Goal: Task Accomplishment & Management: Use online tool/utility

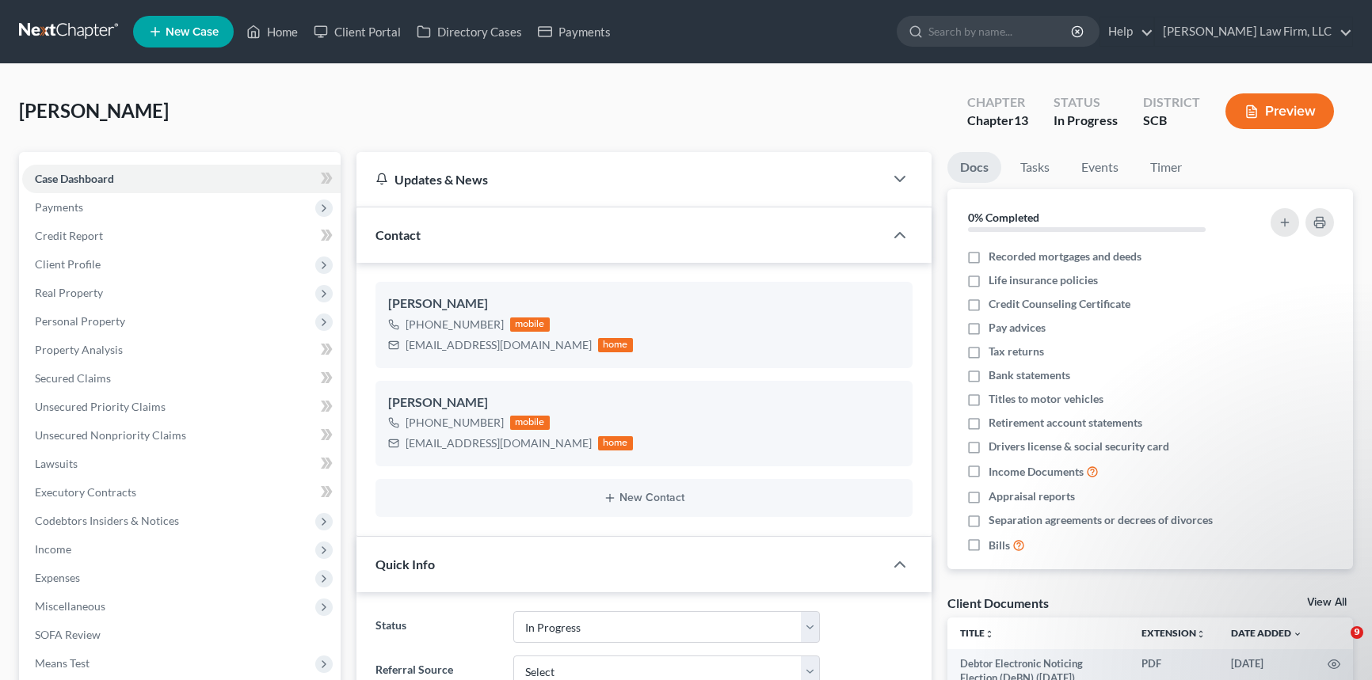
select select "3"
select select "0"
click at [277, 22] on link "Home" at bounding box center [271, 31] width 67 height 29
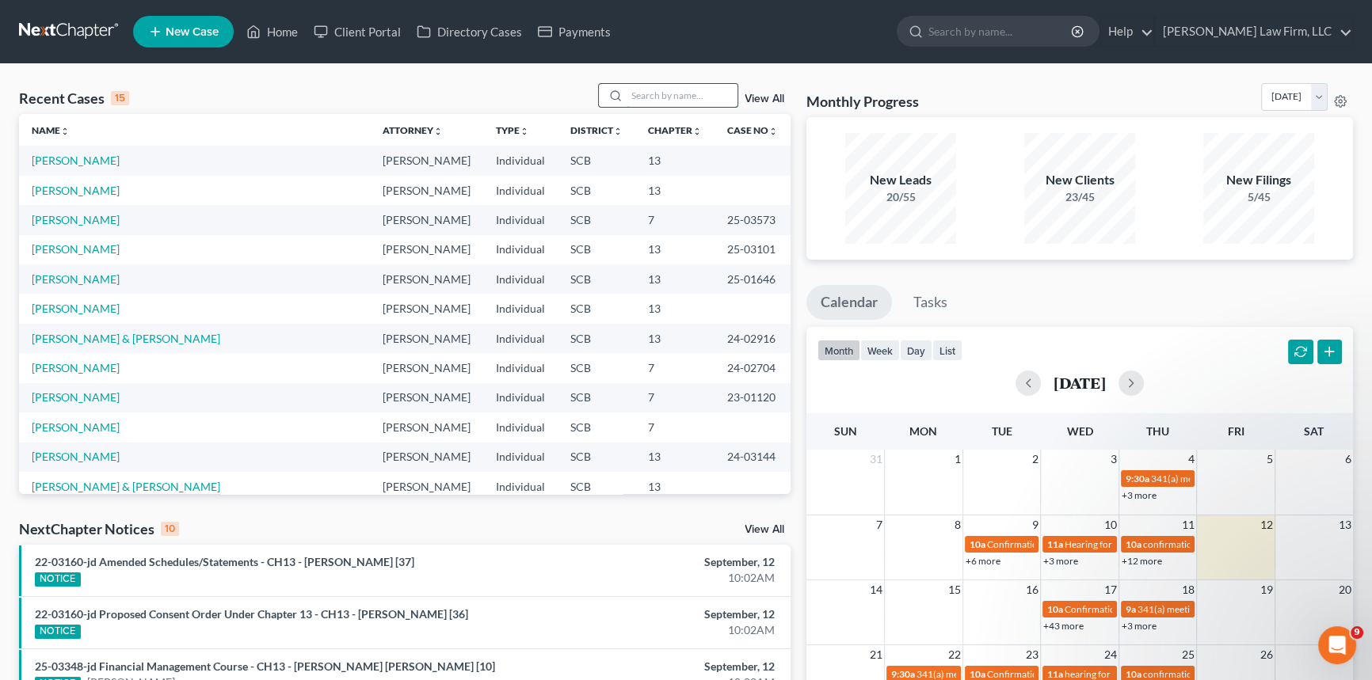
click at [634, 86] on input "search" at bounding box center [681, 95] width 111 height 23
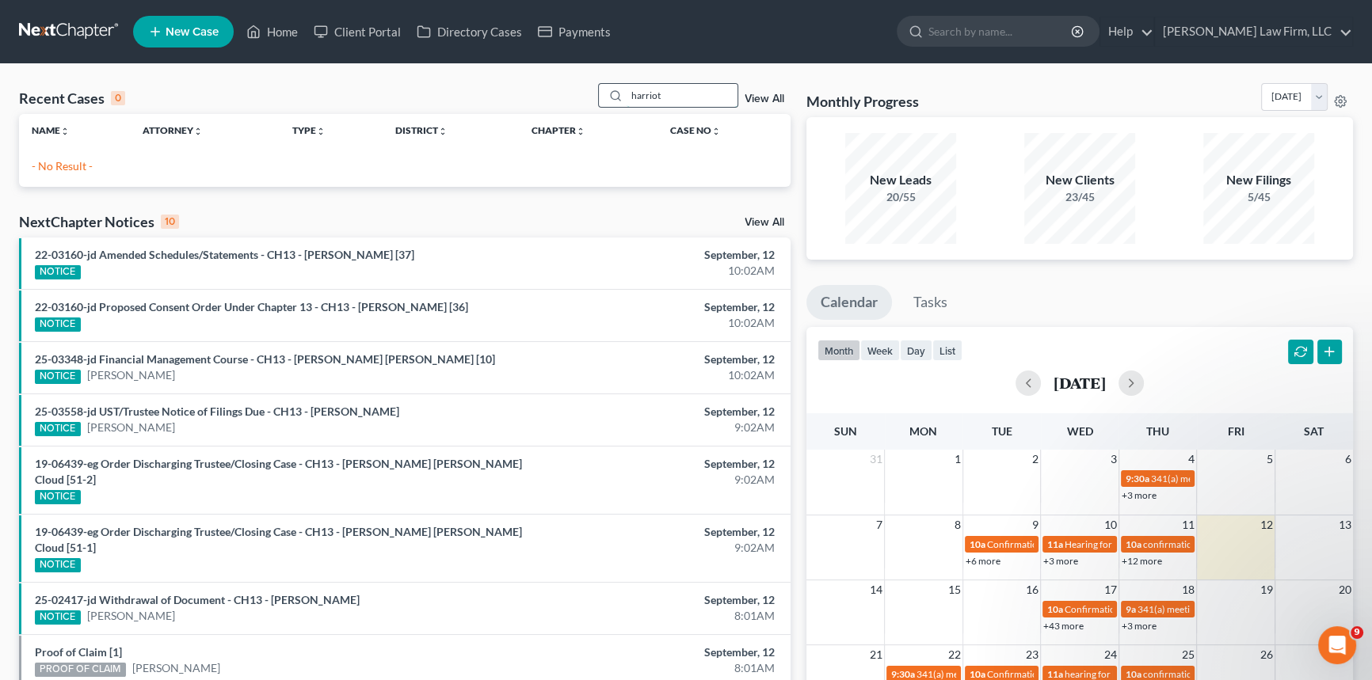
type input "[PERSON_NAME]"
drag, startPoint x: 668, startPoint y: 86, endPoint x: 592, endPoint y: 113, distance: 81.4
click at [590, 114] on div "Recent Cases 0 [PERSON_NAME] View All Name unfold_more expand_more expand_less …" at bounding box center [404, 135] width 771 height 104
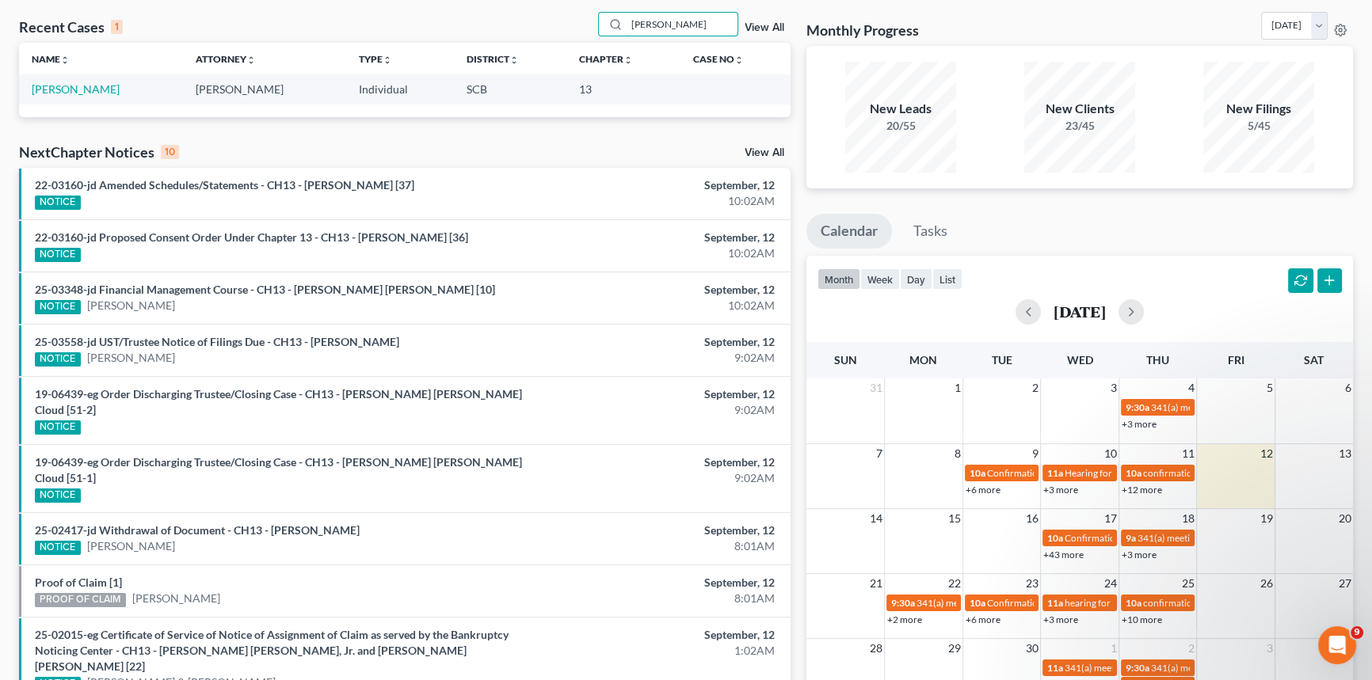
type input "[PERSON_NAME]"
click at [68, 81] on td "[PERSON_NAME]" at bounding box center [101, 88] width 164 height 29
click at [74, 86] on link "[PERSON_NAME]" at bounding box center [76, 88] width 88 height 13
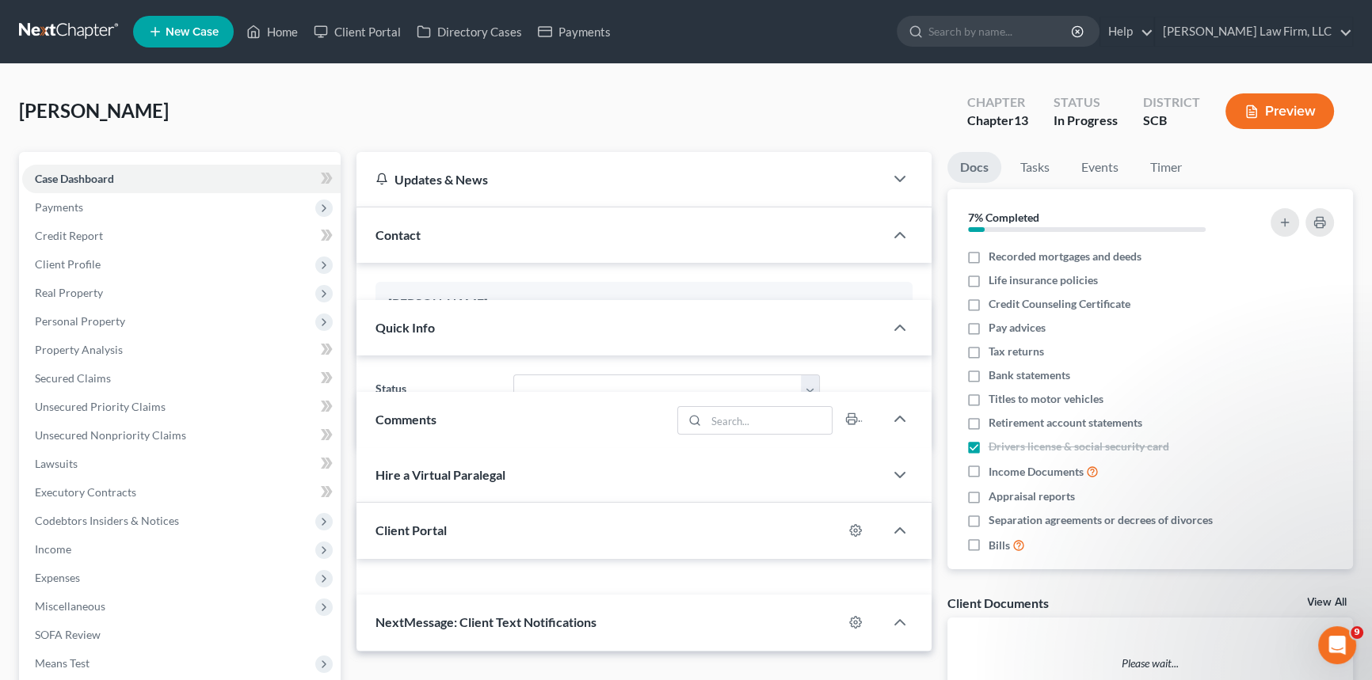
select select "1"
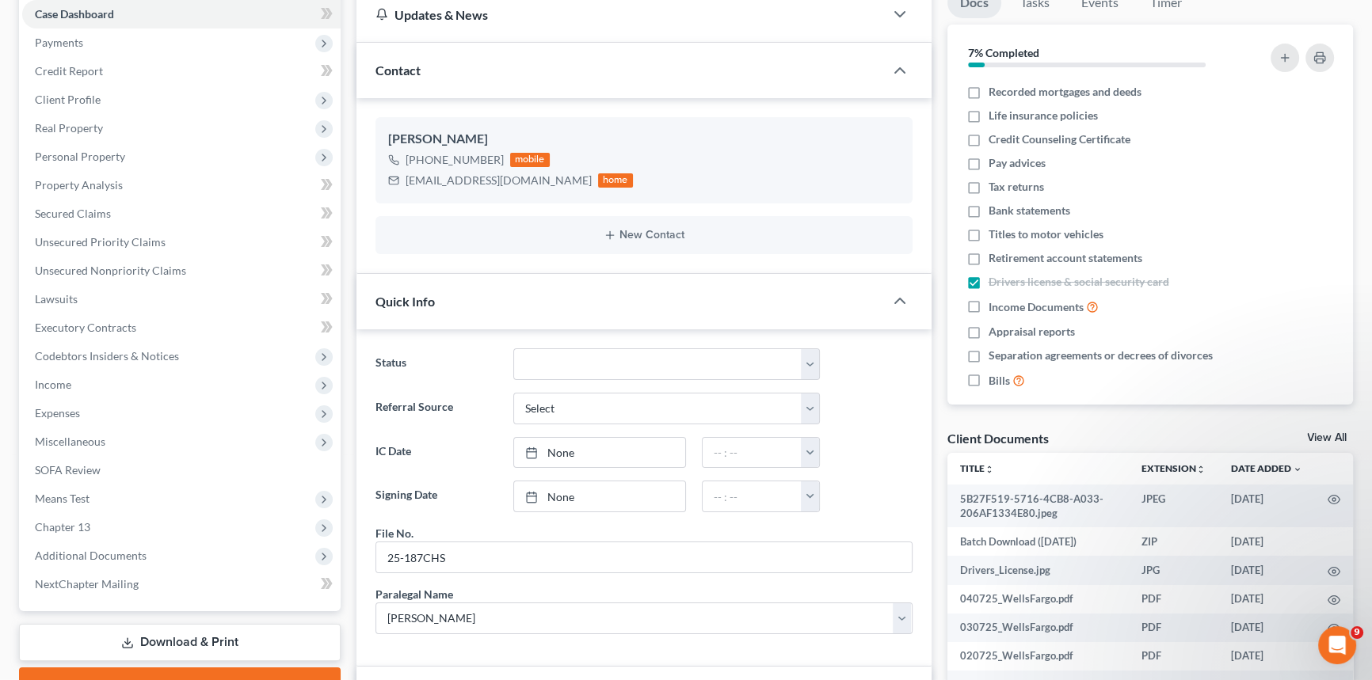
scroll to position [143, 0]
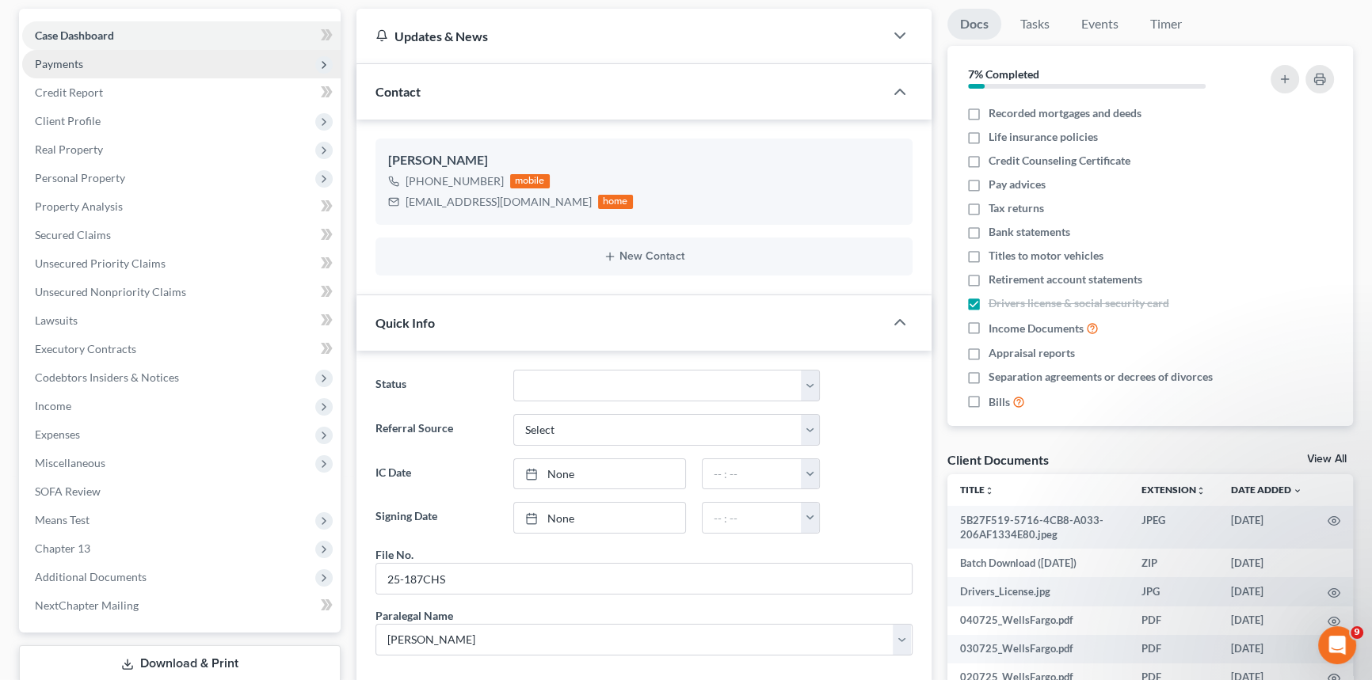
drag, startPoint x: 53, startPoint y: 56, endPoint x: 59, endPoint y: 51, distance: 8.4
click at [53, 57] on span "Payments" at bounding box center [59, 63] width 48 height 13
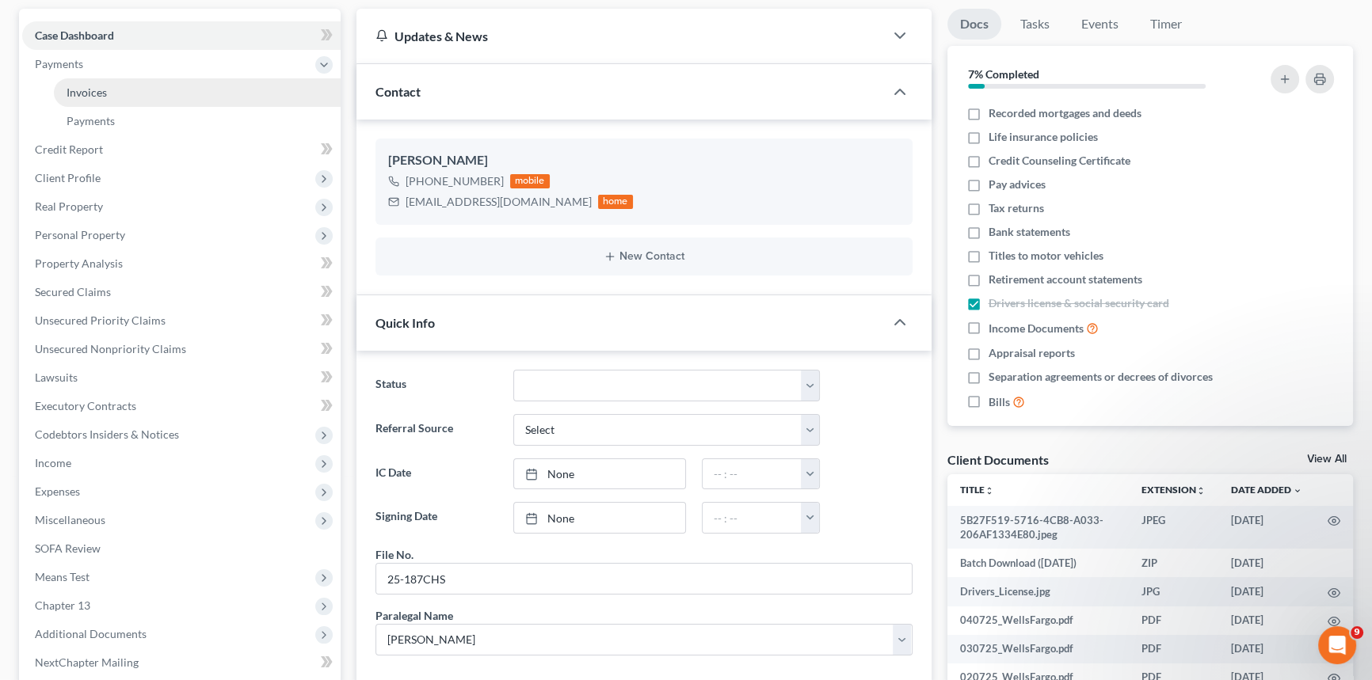
click at [101, 86] on span "Invoices" at bounding box center [87, 92] width 40 height 13
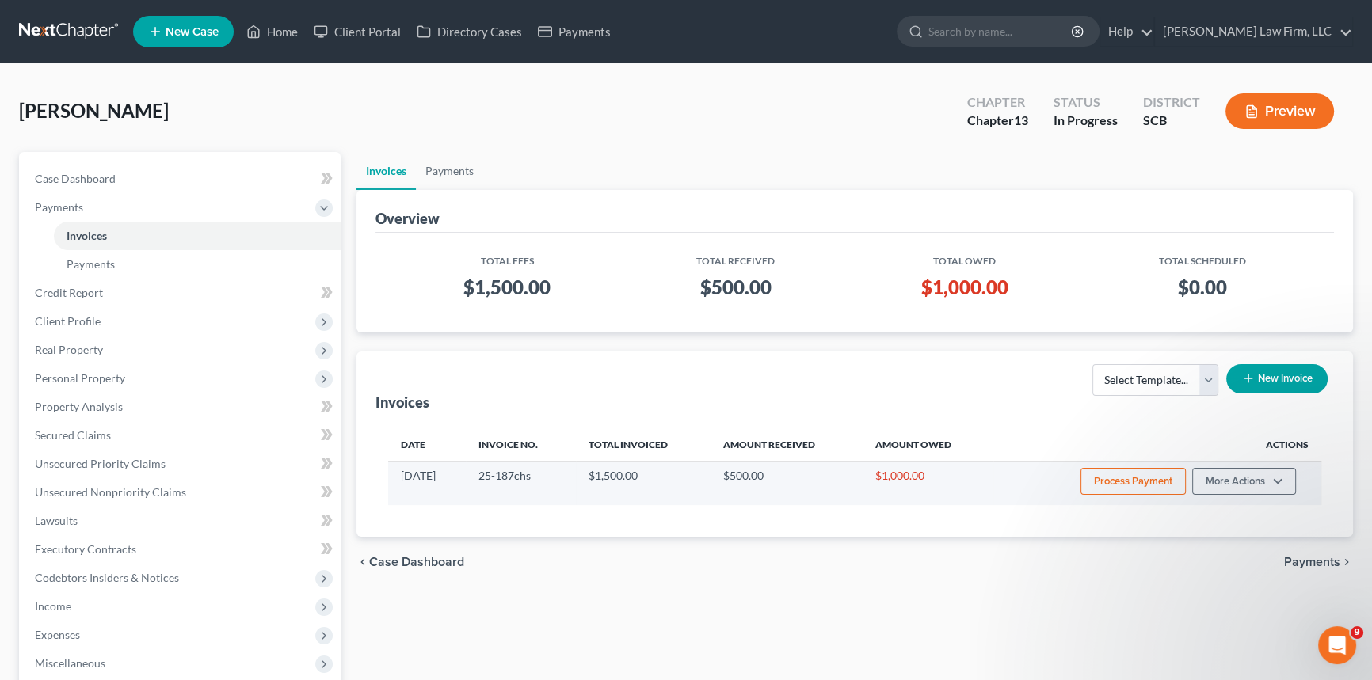
click at [1112, 478] on button "Process Payment" at bounding box center [1132, 481] width 105 height 27
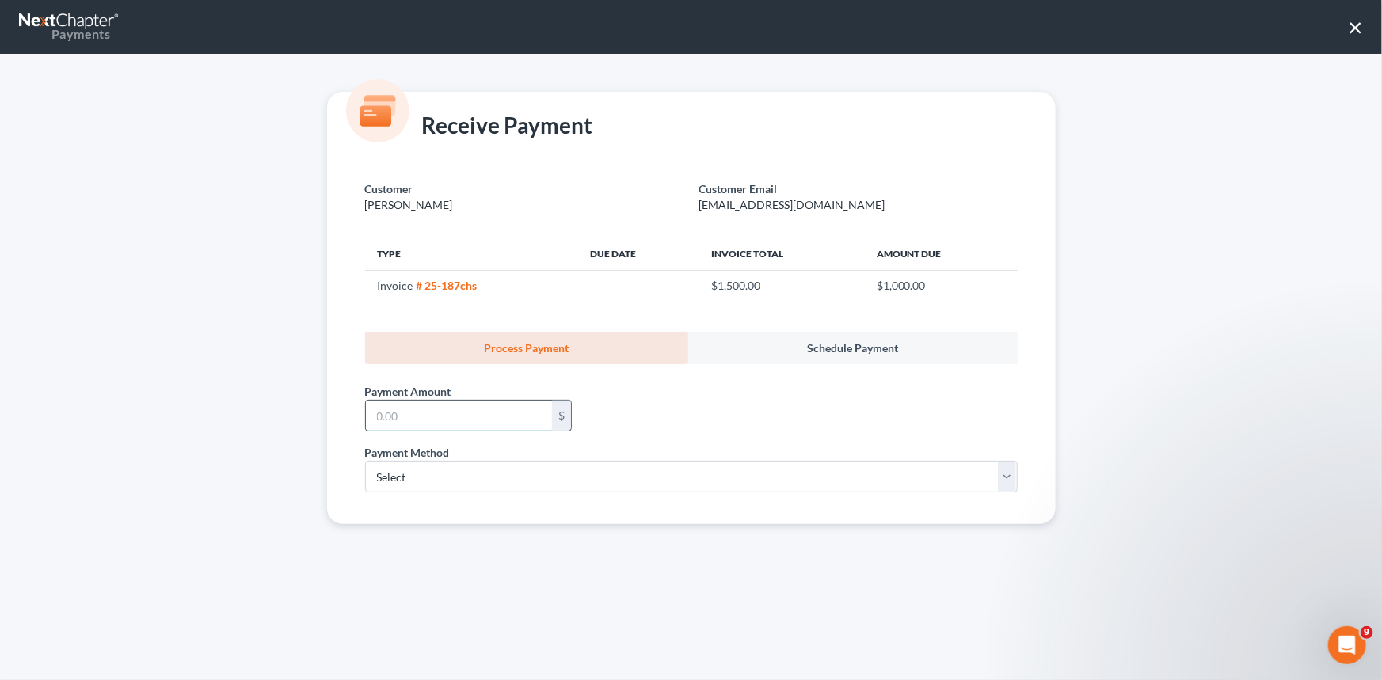
click at [371, 410] on input "text" at bounding box center [459, 416] width 186 height 30
type input "1,000.00"
drag, startPoint x: 391, startPoint y: 463, endPoint x: 402, endPoint y: 463, distance: 10.3
click at [393, 463] on select "Select ACH Credit Card" at bounding box center [691, 477] width 653 height 32
select select "1"
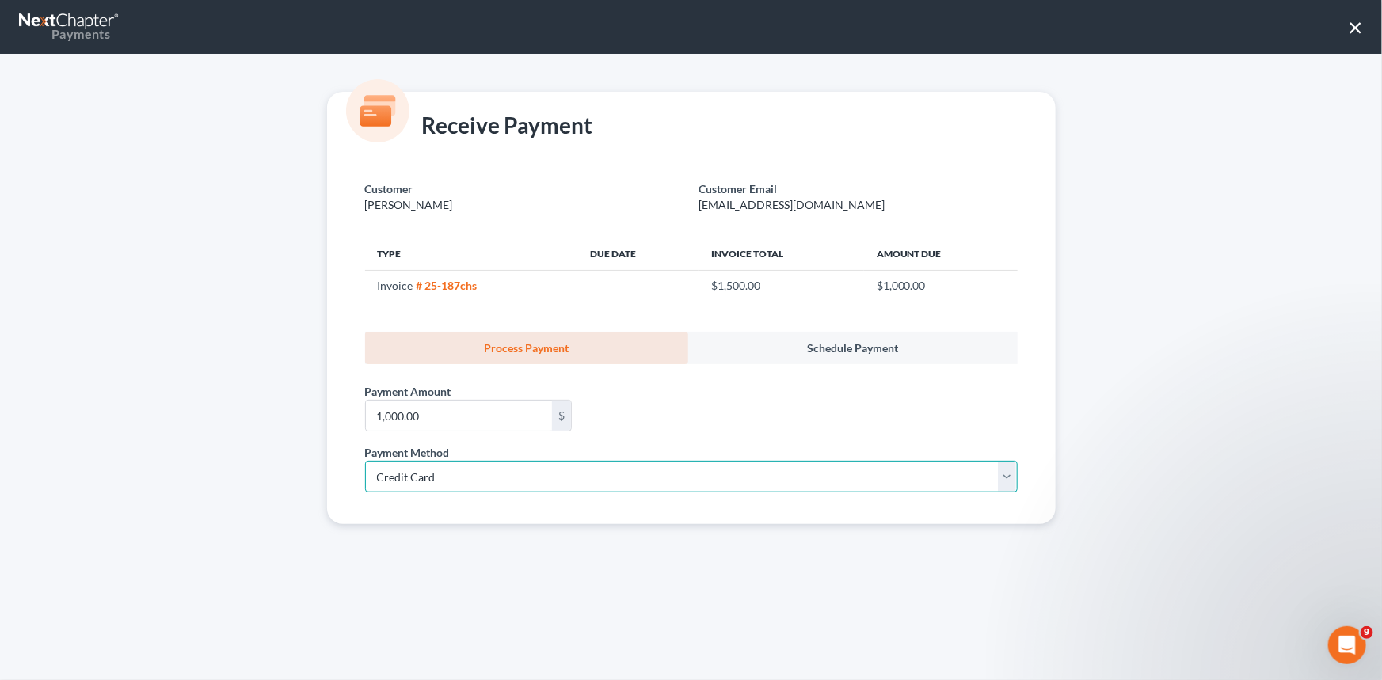
click at [365, 461] on select "Select ACH Credit Card" at bounding box center [691, 477] width 653 height 32
select select "42"
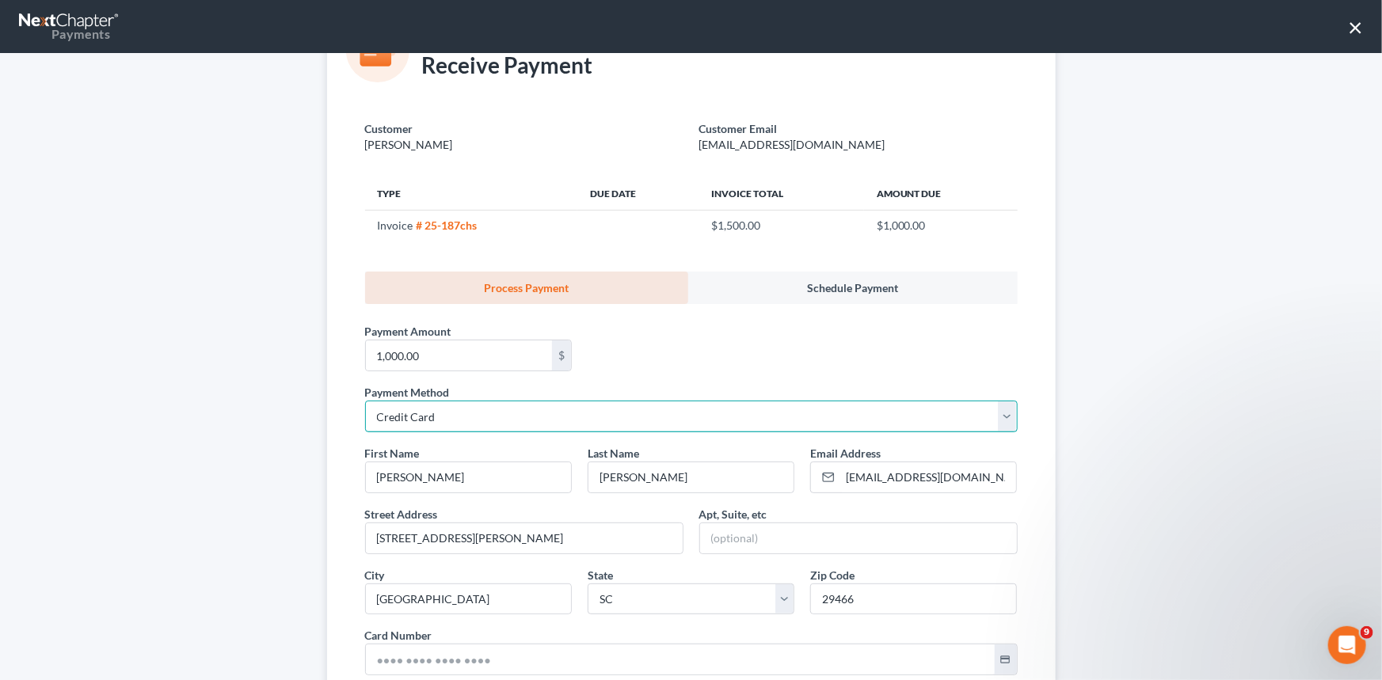
scroll to position [143, 0]
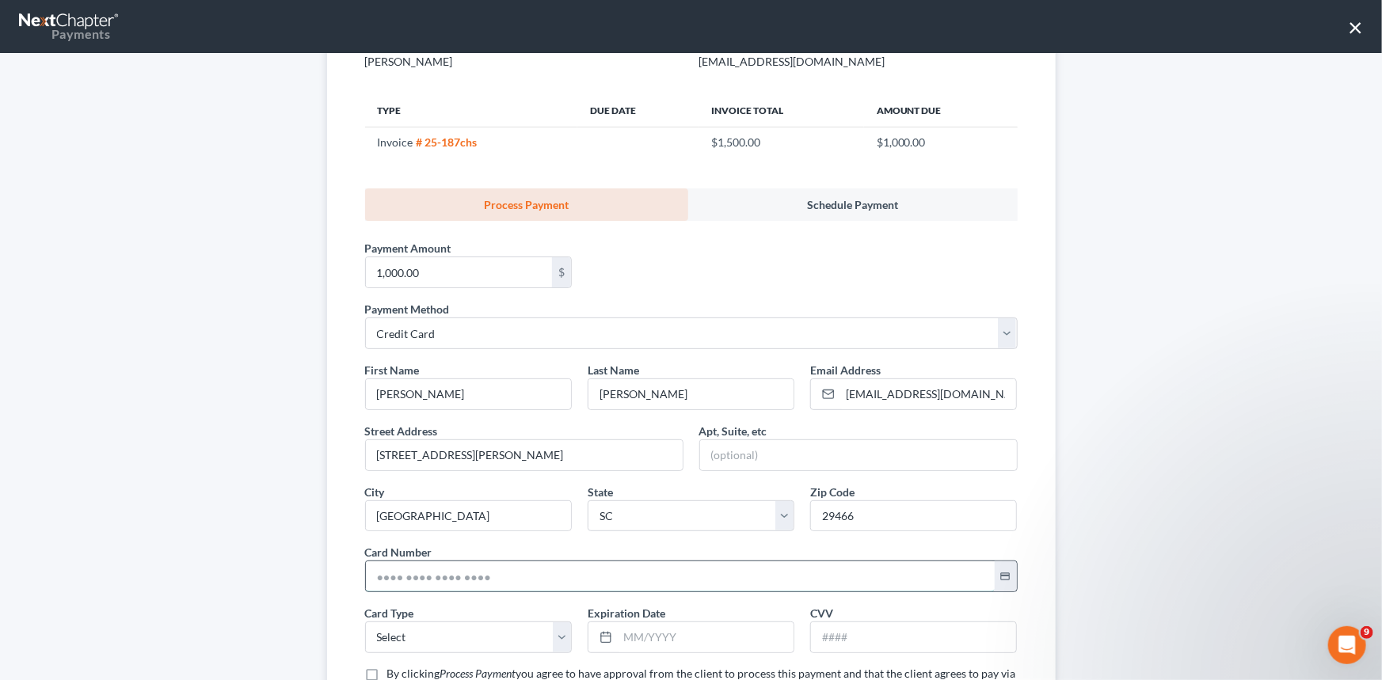
click at [367, 573] on input "text" at bounding box center [680, 577] width 629 height 30
type input "[CREDIT_CARD_NUMBER]"
click at [424, 634] on select "Select Visa MasterCard Discover American Express" at bounding box center [468, 638] width 207 height 32
select select "0"
click at [365, 622] on select "Select Visa MasterCard Discover American Express" at bounding box center [468, 638] width 207 height 32
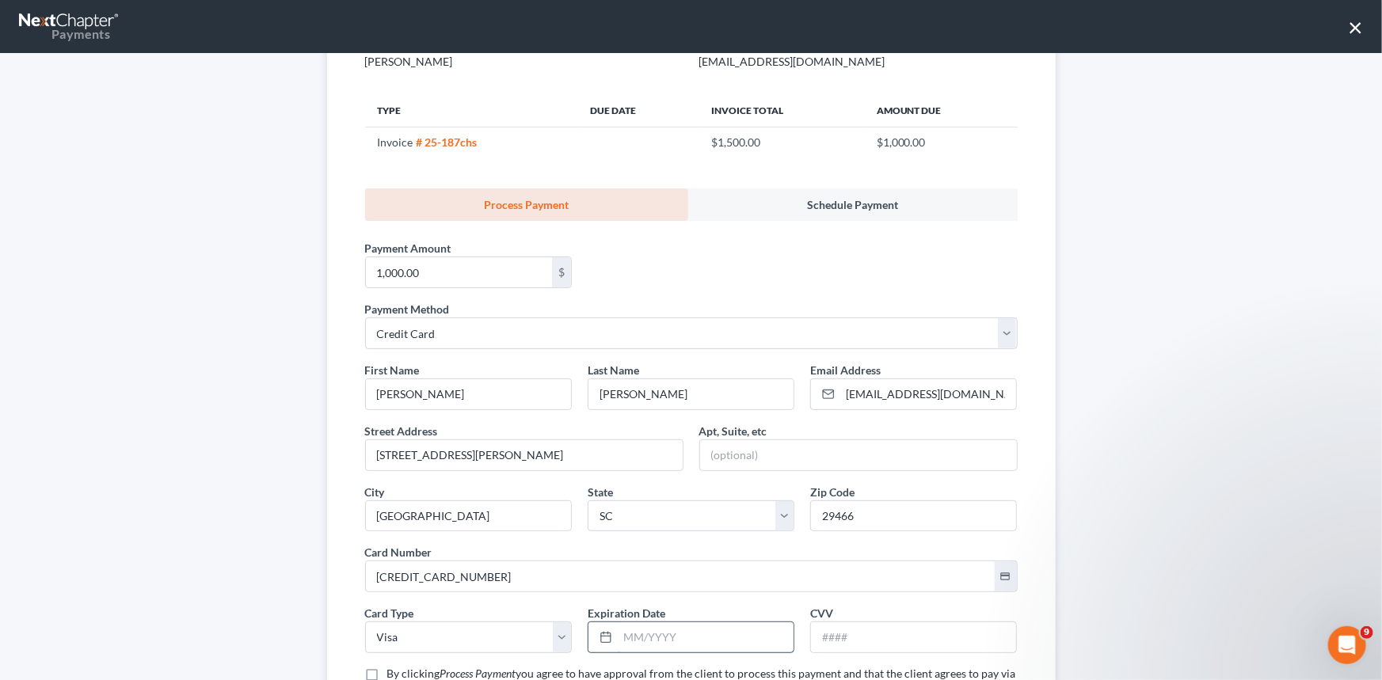
click at [618, 631] on input "text" at bounding box center [706, 637] width 176 height 30
type input "08/2028"
click at [821, 634] on input "text" at bounding box center [913, 637] width 205 height 30
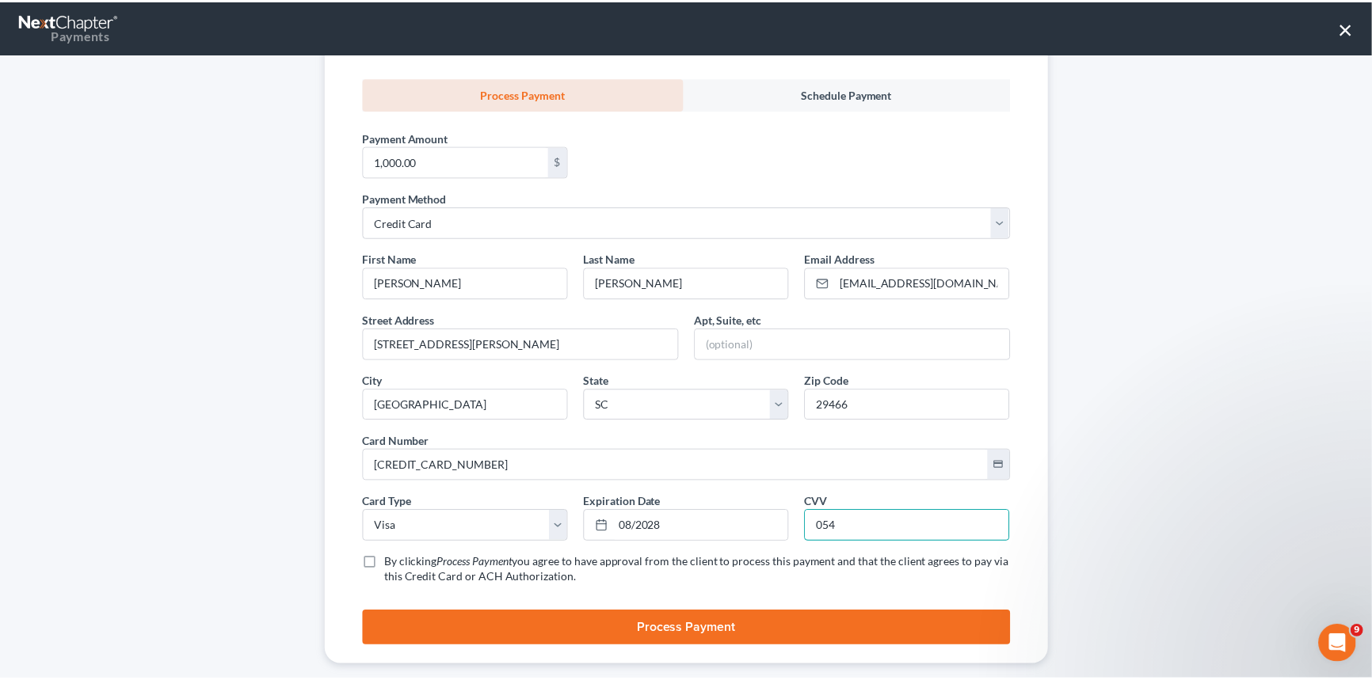
scroll to position [276, 0]
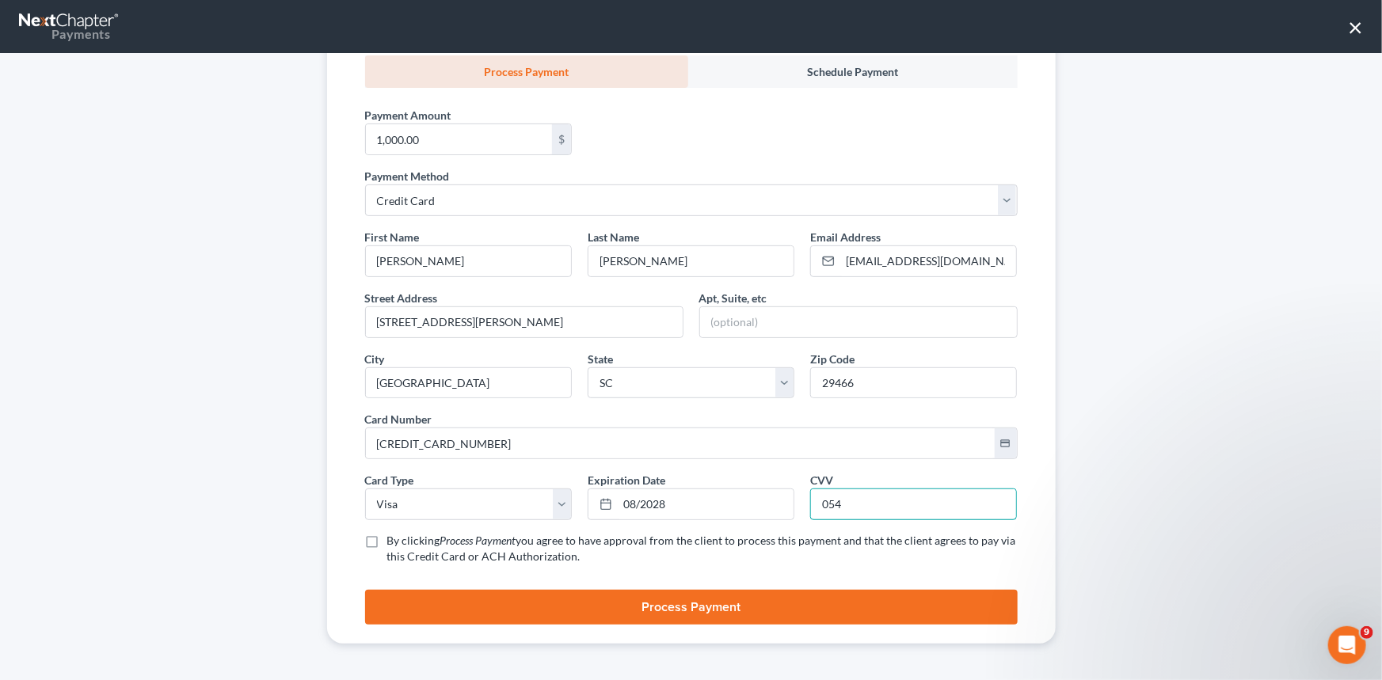
type input "054"
click at [387, 538] on label "By clicking Process Payment you agree to have approval from the client to proce…" at bounding box center [702, 549] width 630 height 32
click at [394, 538] on input "By clicking Process Payment you agree to have approval from the client to proce…" at bounding box center [399, 538] width 10 height 10
checkbox input "true"
click at [698, 598] on button "Process Payment" at bounding box center [691, 607] width 653 height 35
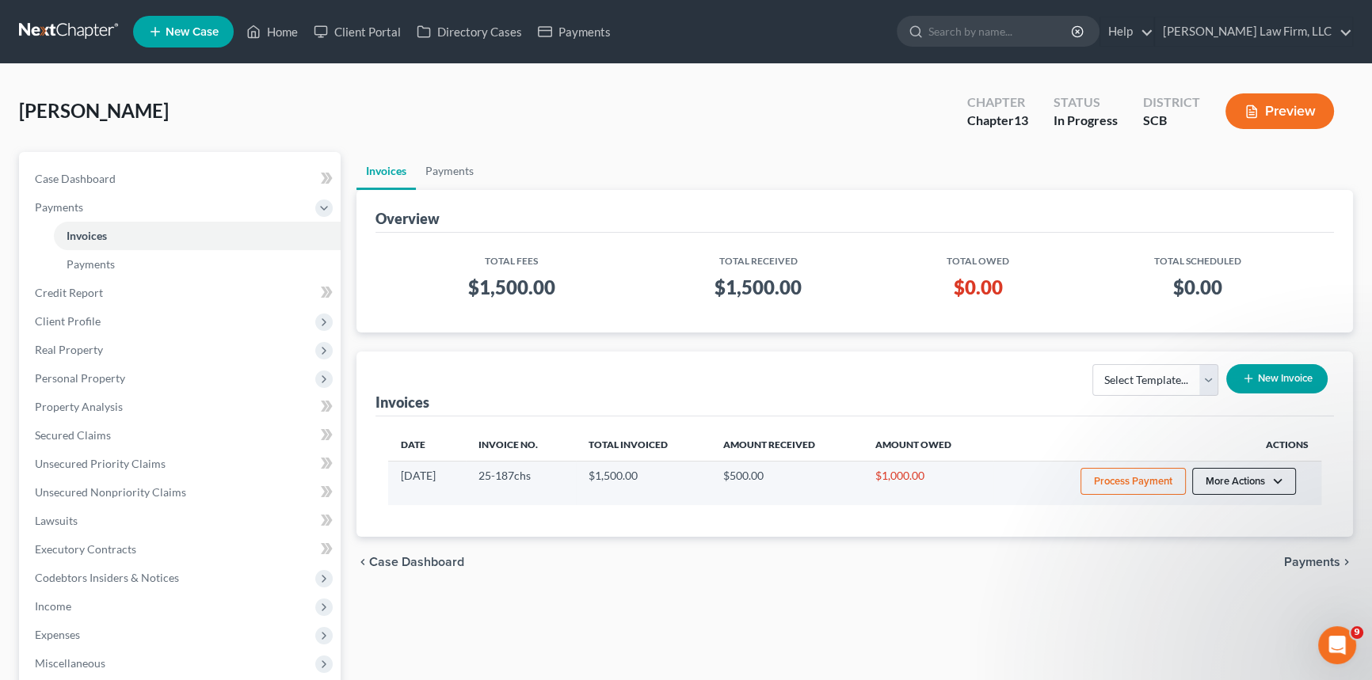
click at [1231, 478] on button "More Actions" at bounding box center [1244, 481] width 104 height 27
click at [1220, 508] on link "View/Edit" at bounding box center [1265, 514] width 185 height 27
select select "1"
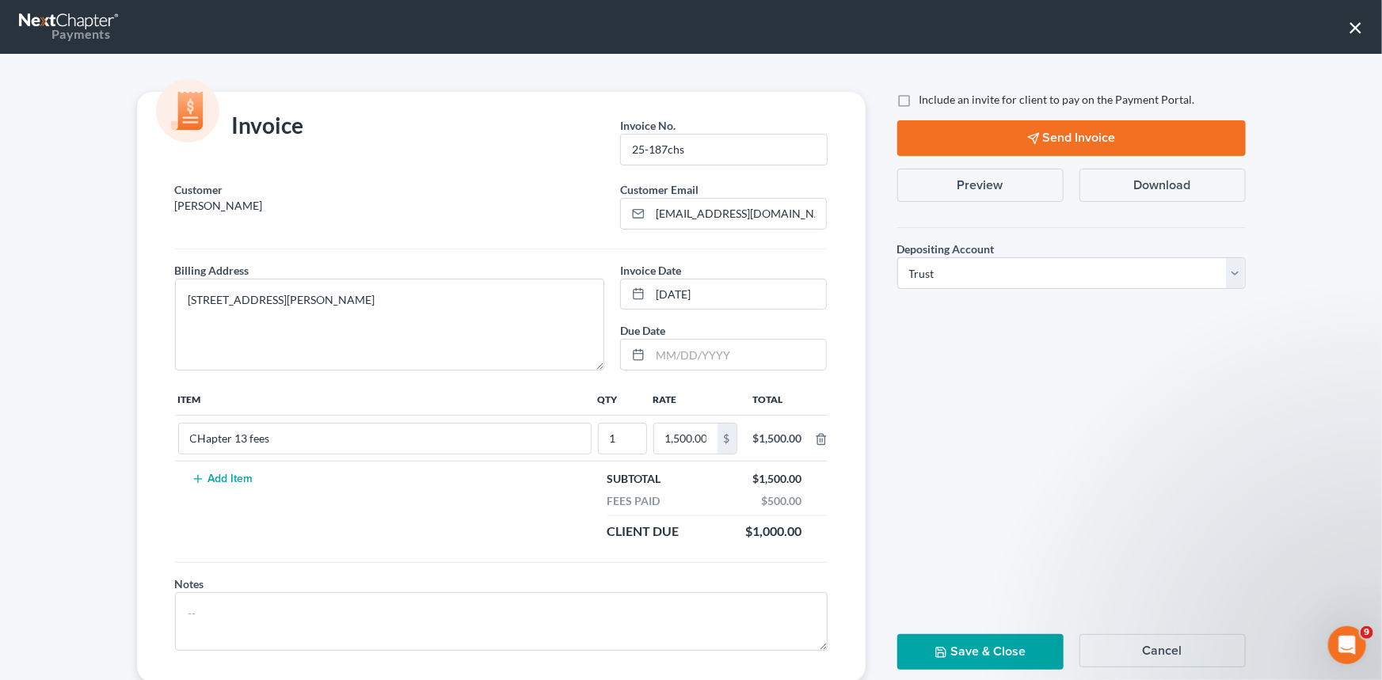
click at [1049, 132] on button "Send Invoice" at bounding box center [1071, 138] width 348 height 36
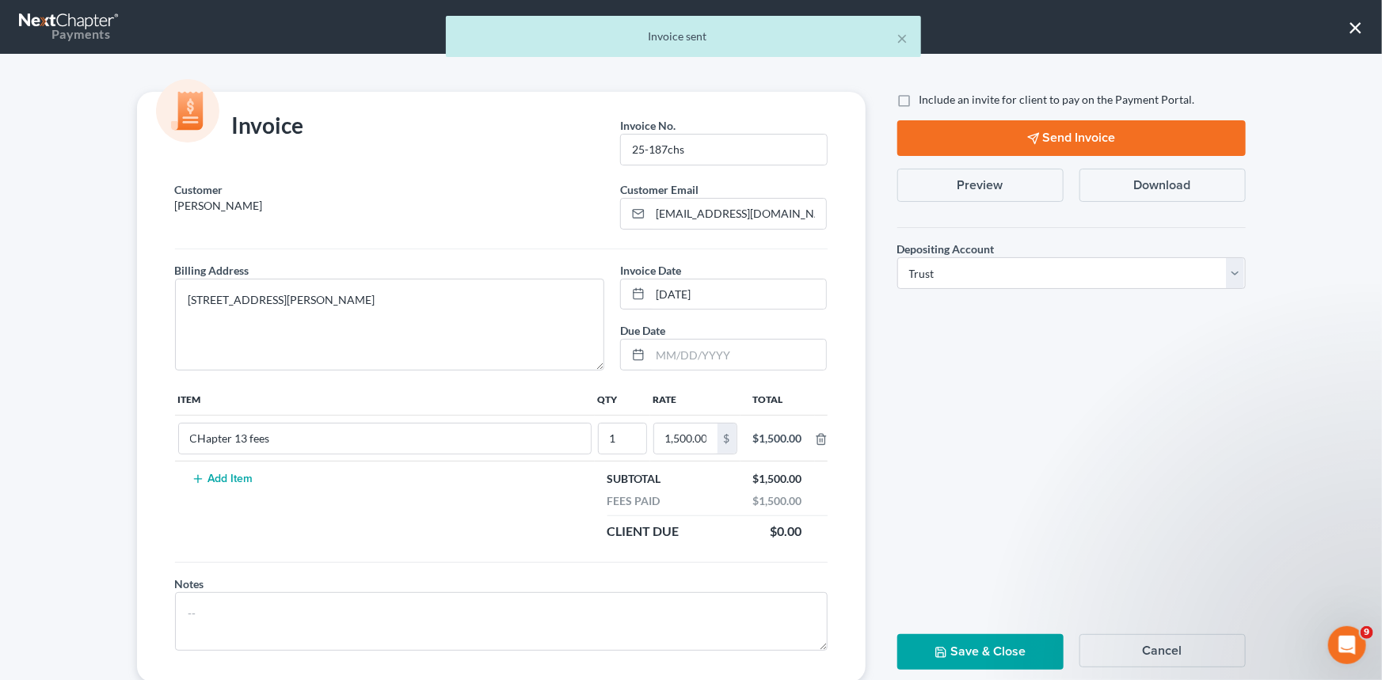
click at [959, 648] on button "Save & Close" at bounding box center [980, 652] width 166 height 36
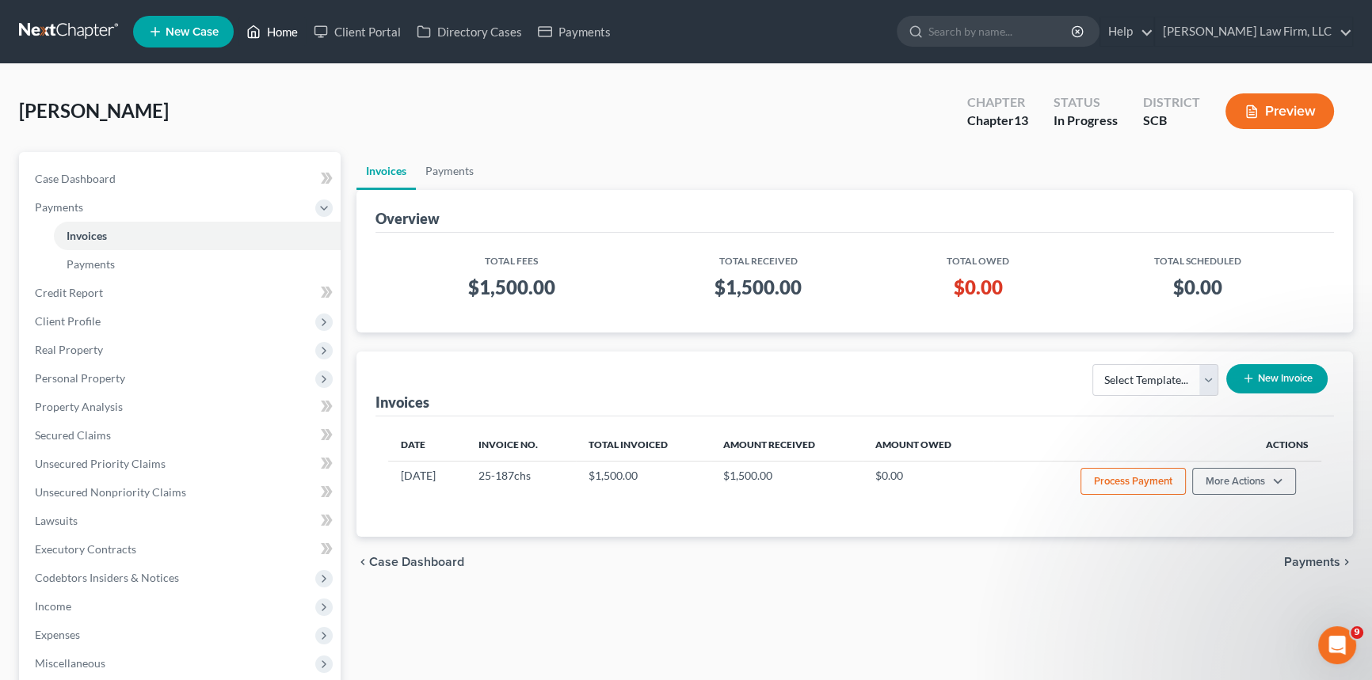
click at [276, 25] on link "Home" at bounding box center [271, 31] width 67 height 29
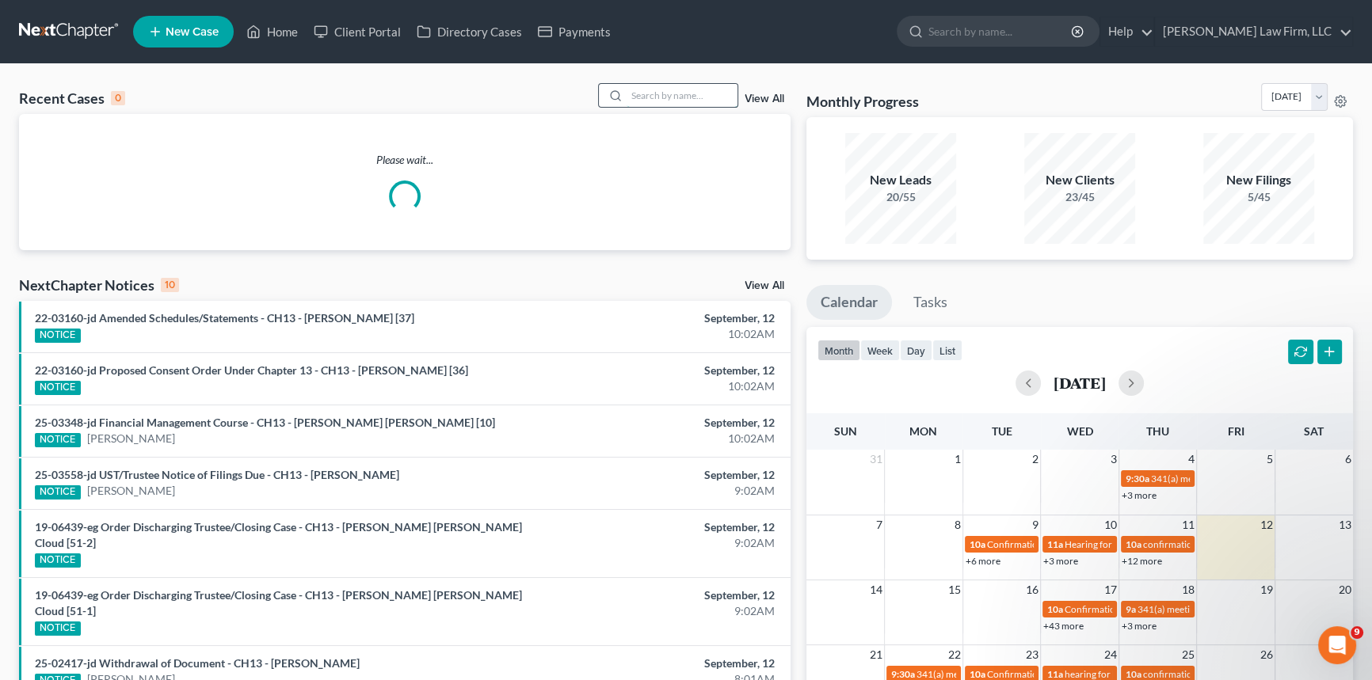
click at [661, 95] on input "search" at bounding box center [681, 95] width 111 height 23
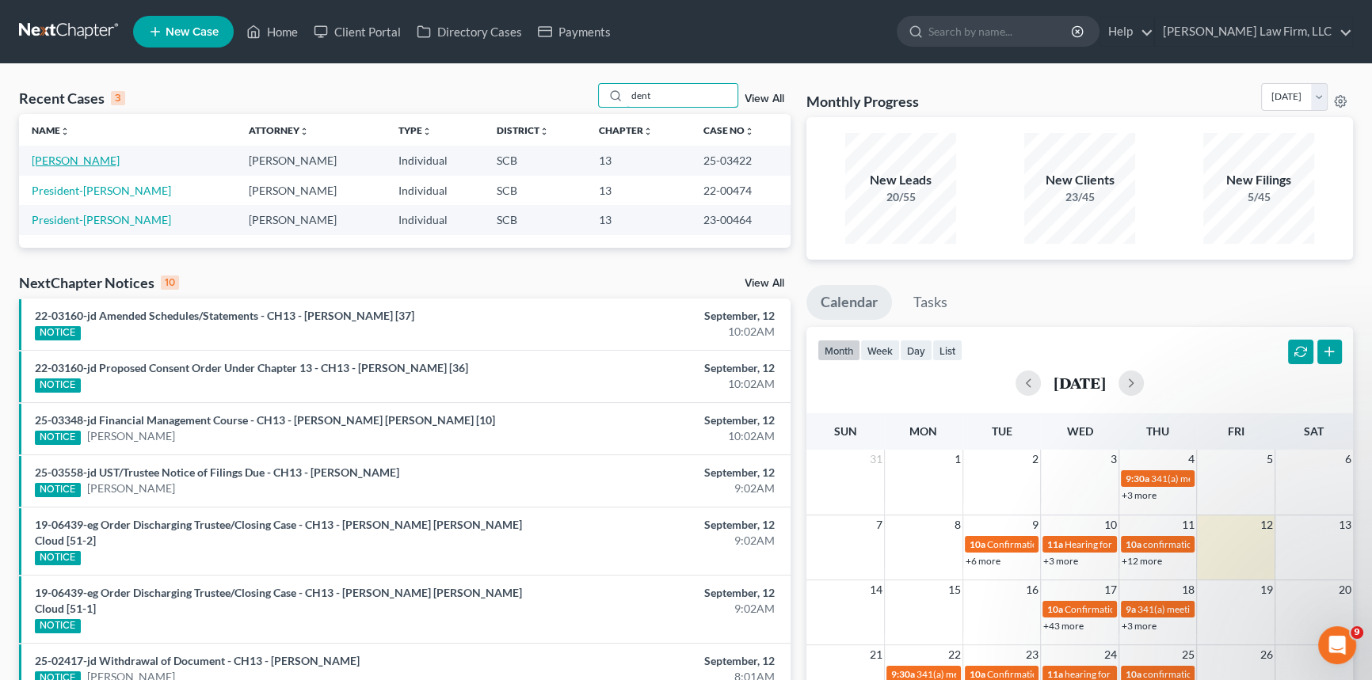
type input "dent"
click at [55, 158] on link "[PERSON_NAME]" at bounding box center [76, 160] width 88 height 13
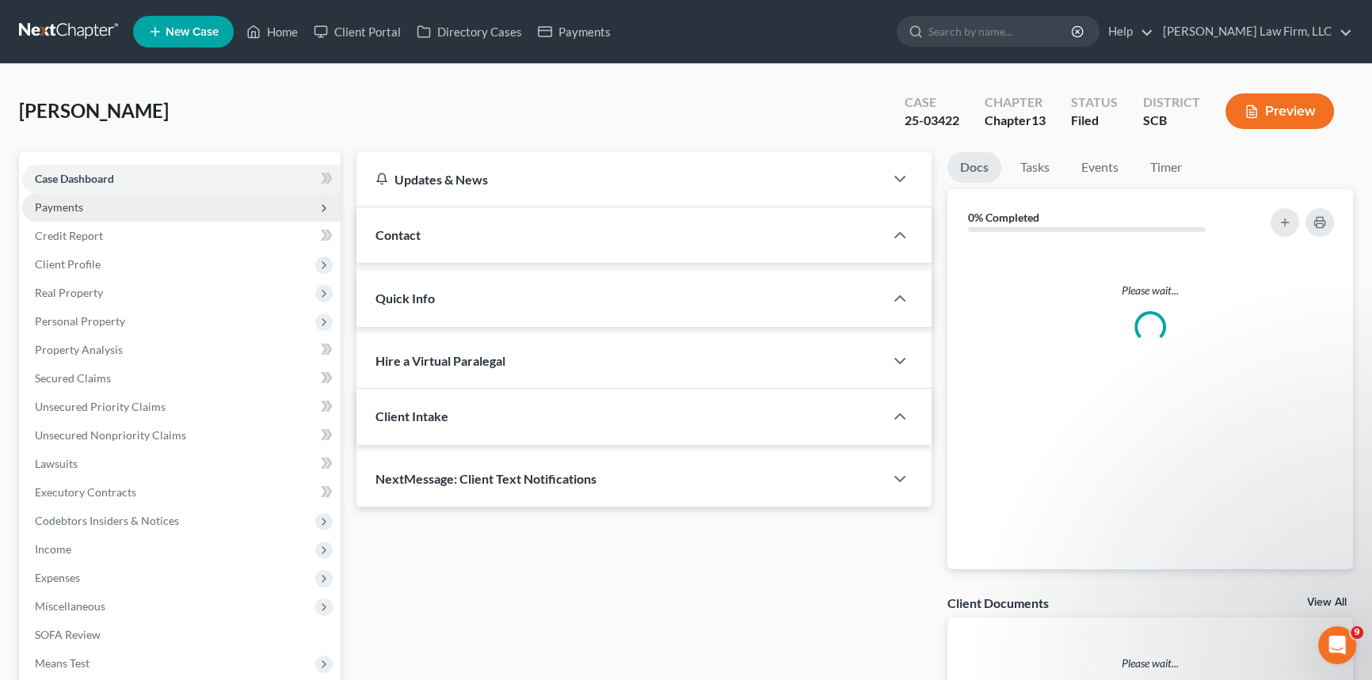
select select "1"
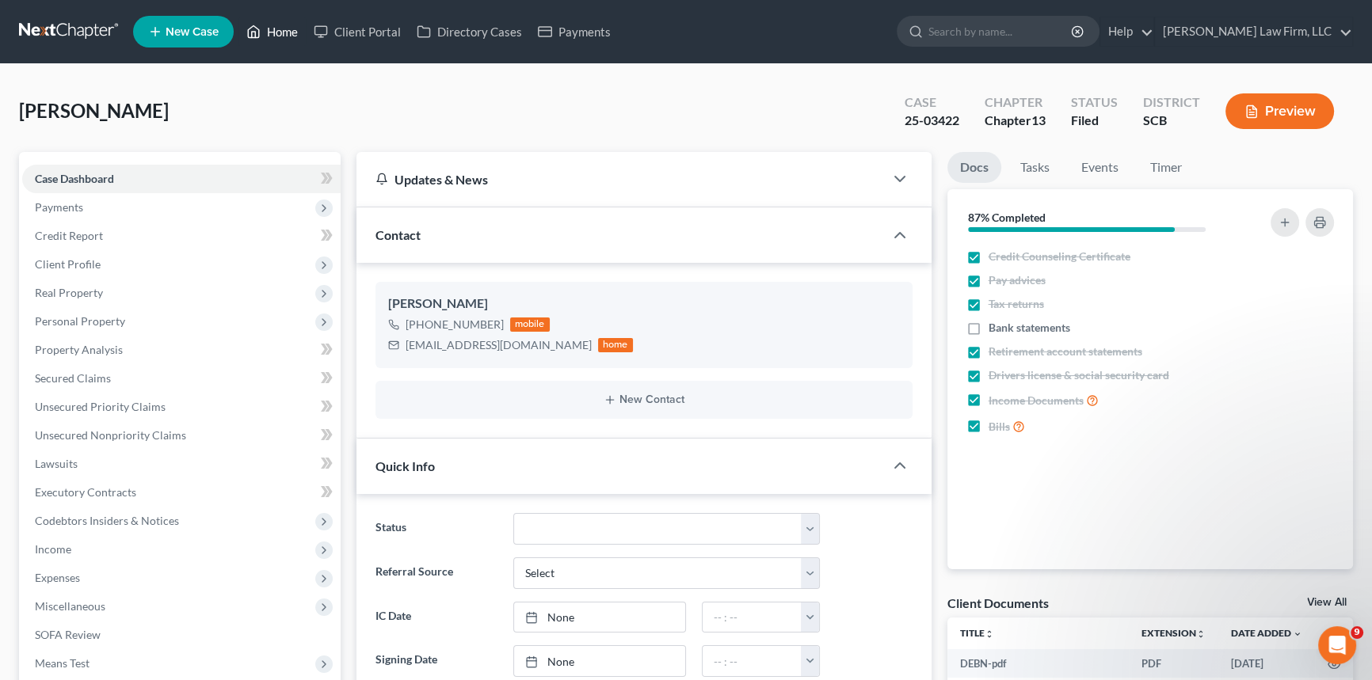
click at [276, 23] on link "Home" at bounding box center [271, 31] width 67 height 29
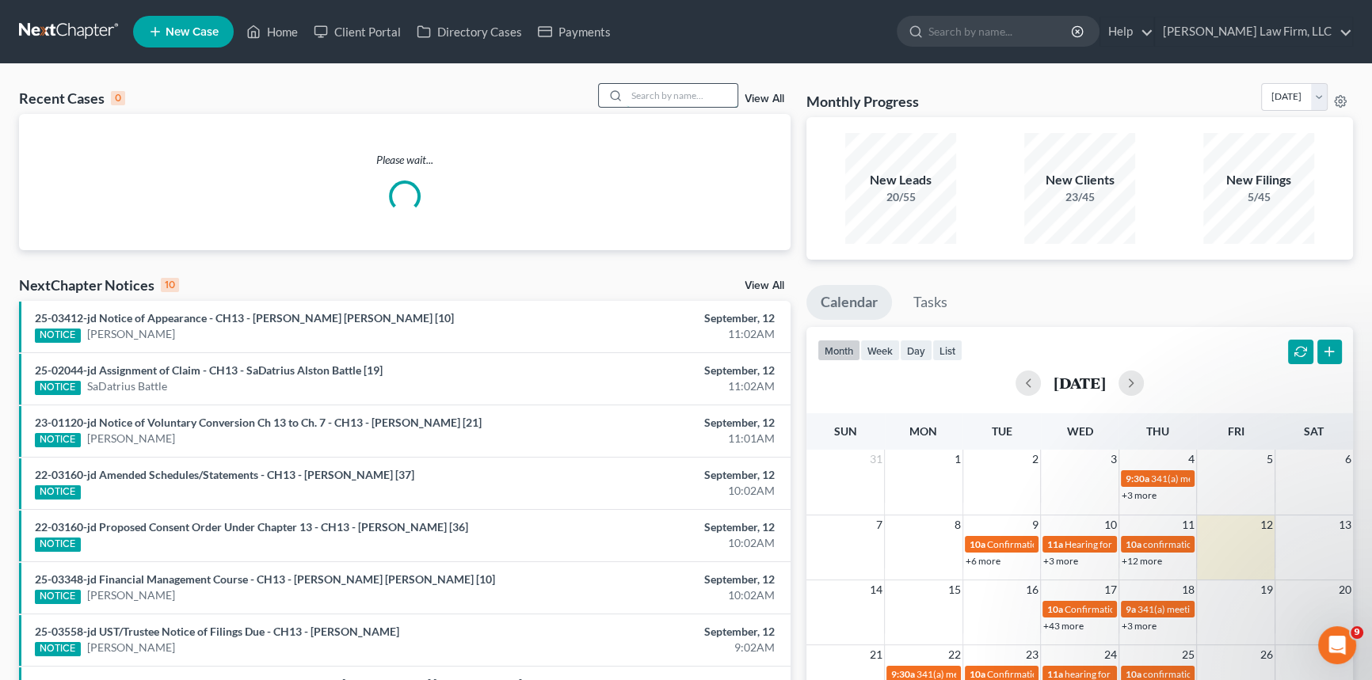
drag, startPoint x: 654, startPoint y: 86, endPoint x: 648, endPoint y: 93, distance: 9.0
click at [649, 92] on input "search" at bounding box center [681, 95] width 111 height 23
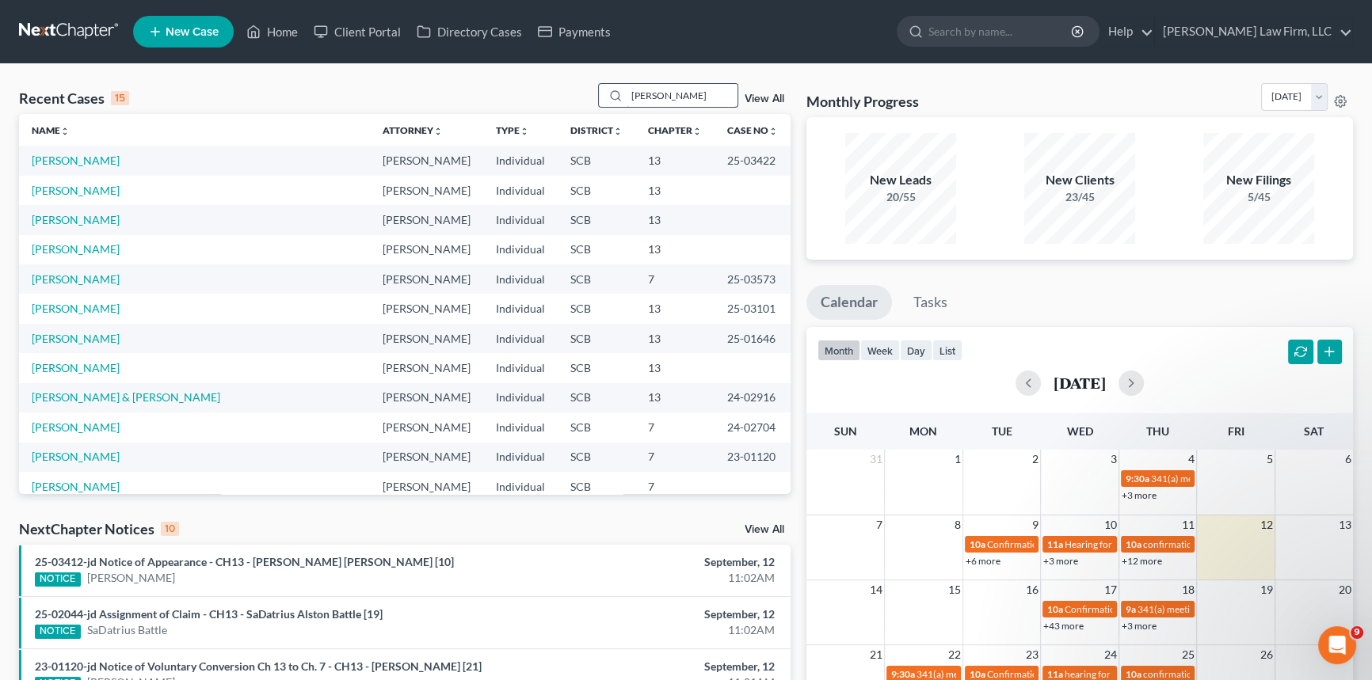
type input "[PERSON_NAME]"
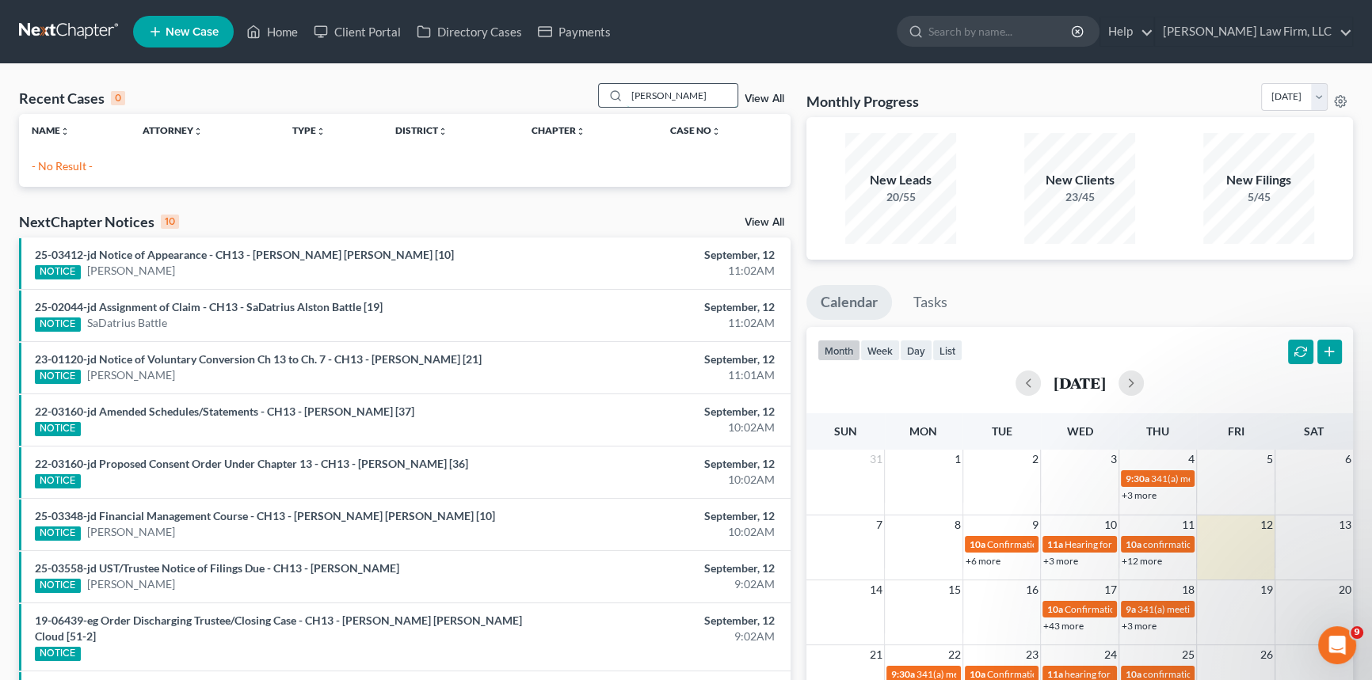
drag, startPoint x: 673, startPoint y: 97, endPoint x: 626, endPoint y: 97, distance: 47.5
click at [626, 97] on input "[PERSON_NAME]" at bounding box center [681, 95] width 111 height 23
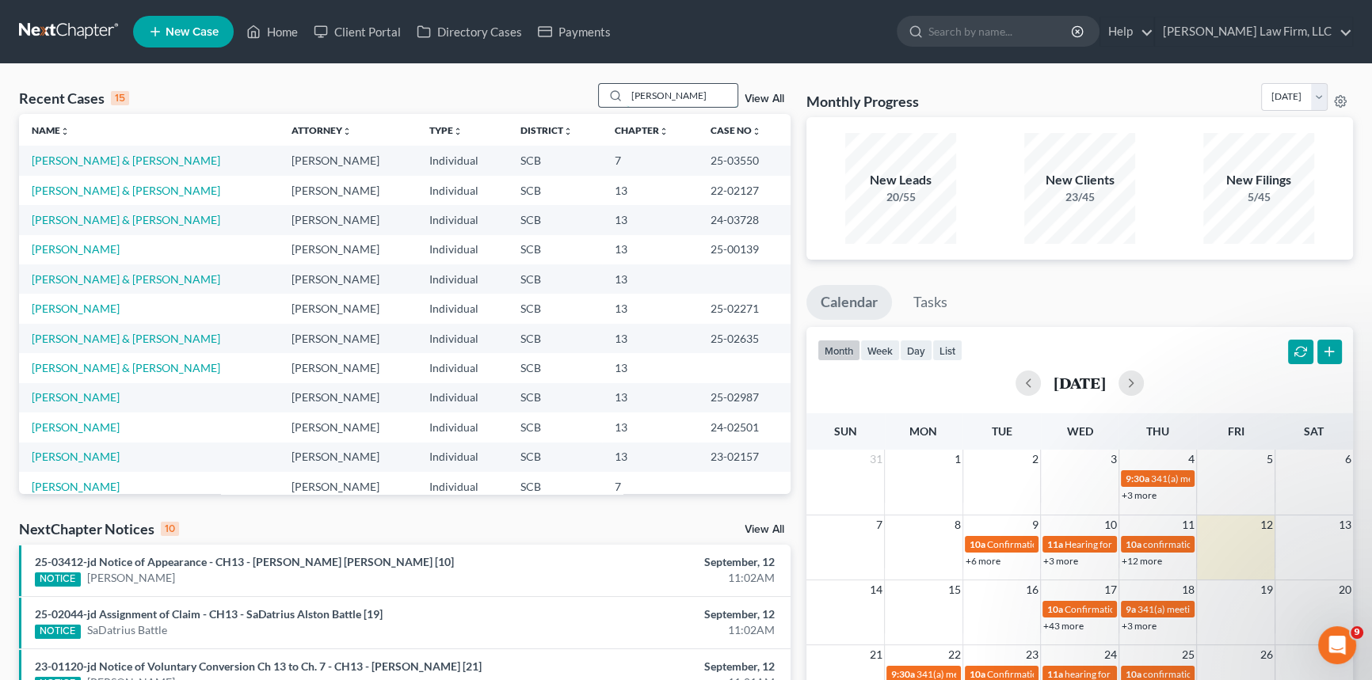
type input "[PERSON_NAME]"
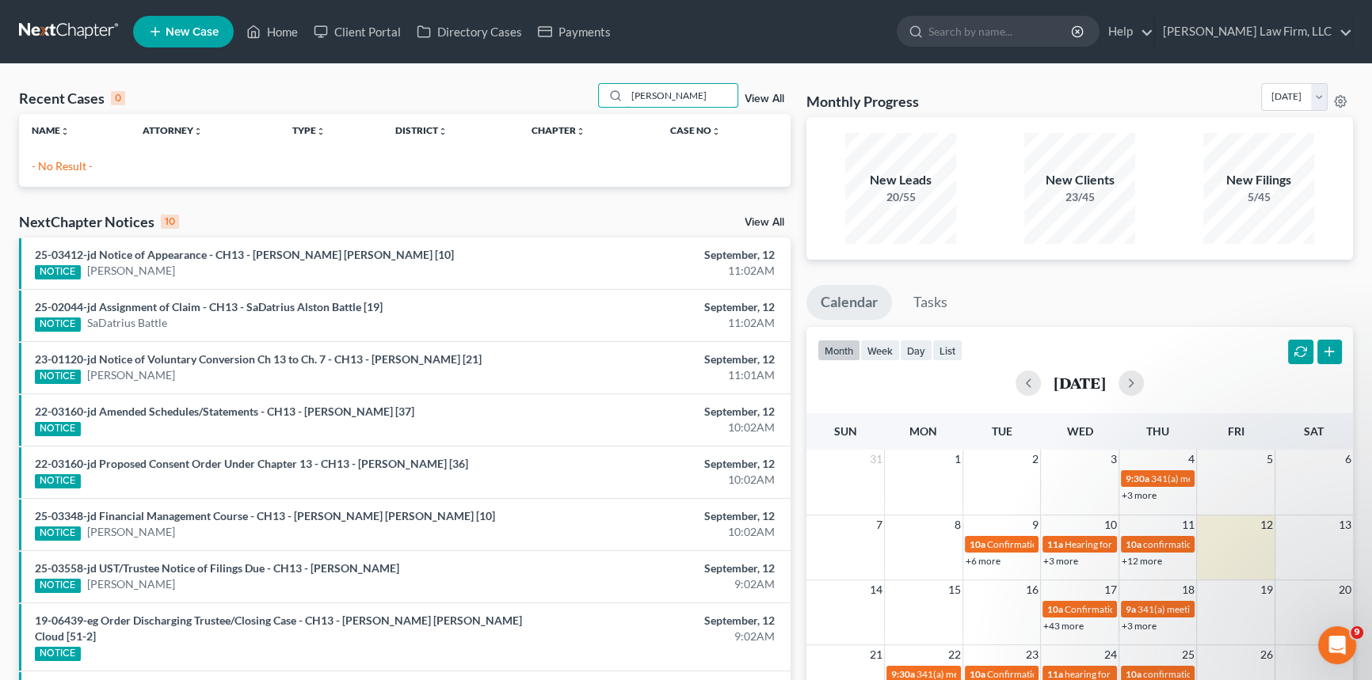
drag, startPoint x: 679, startPoint y: 96, endPoint x: 594, endPoint y: 94, distance: 84.8
click at [603, 90] on div "[PERSON_NAME]" at bounding box center [668, 95] width 141 height 25
type input "[PERSON_NAME]"
click at [282, 26] on link "Home" at bounding box center [271, 31] width 67 height 29
drag, startPoint x: 673, startPoint y: 96, endPoint x: 572, endPoint y: 94, distance: 101.4
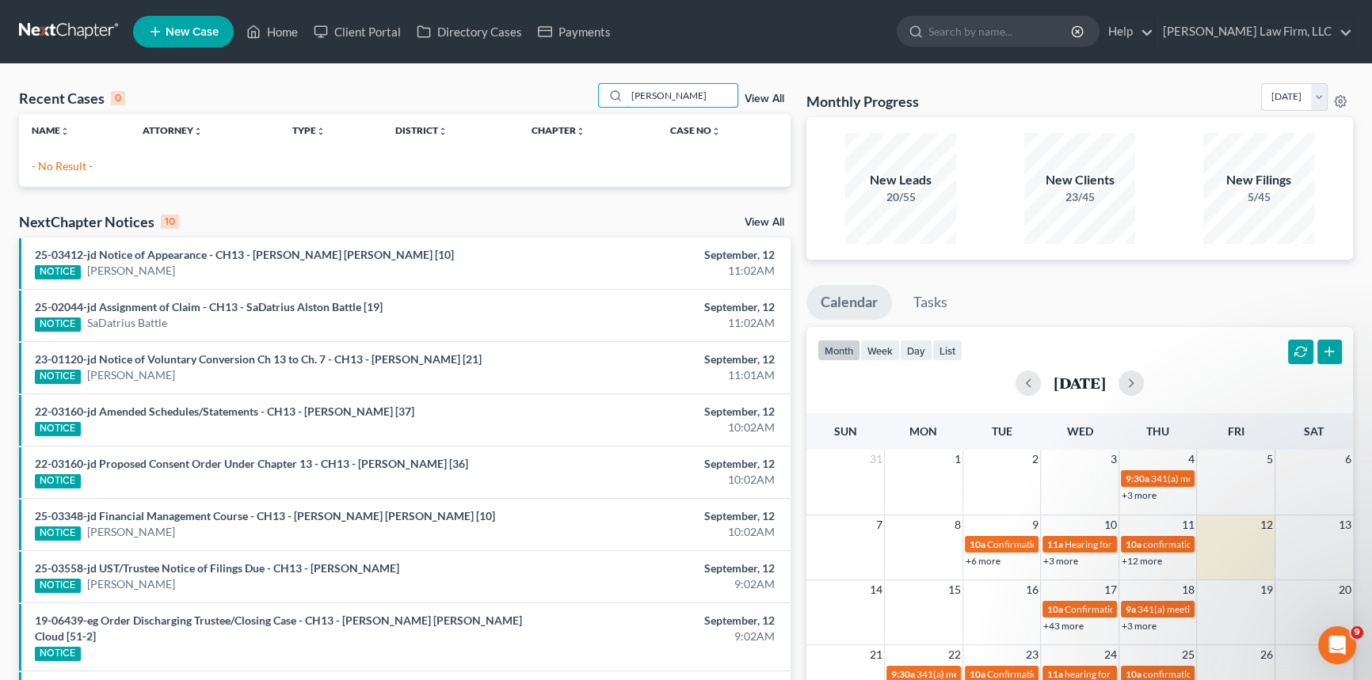
click at [572, 94] on div "Recent Cases 0 [PERSON_NAME] View All" at bounding box center [404, 98] width 771 height 31
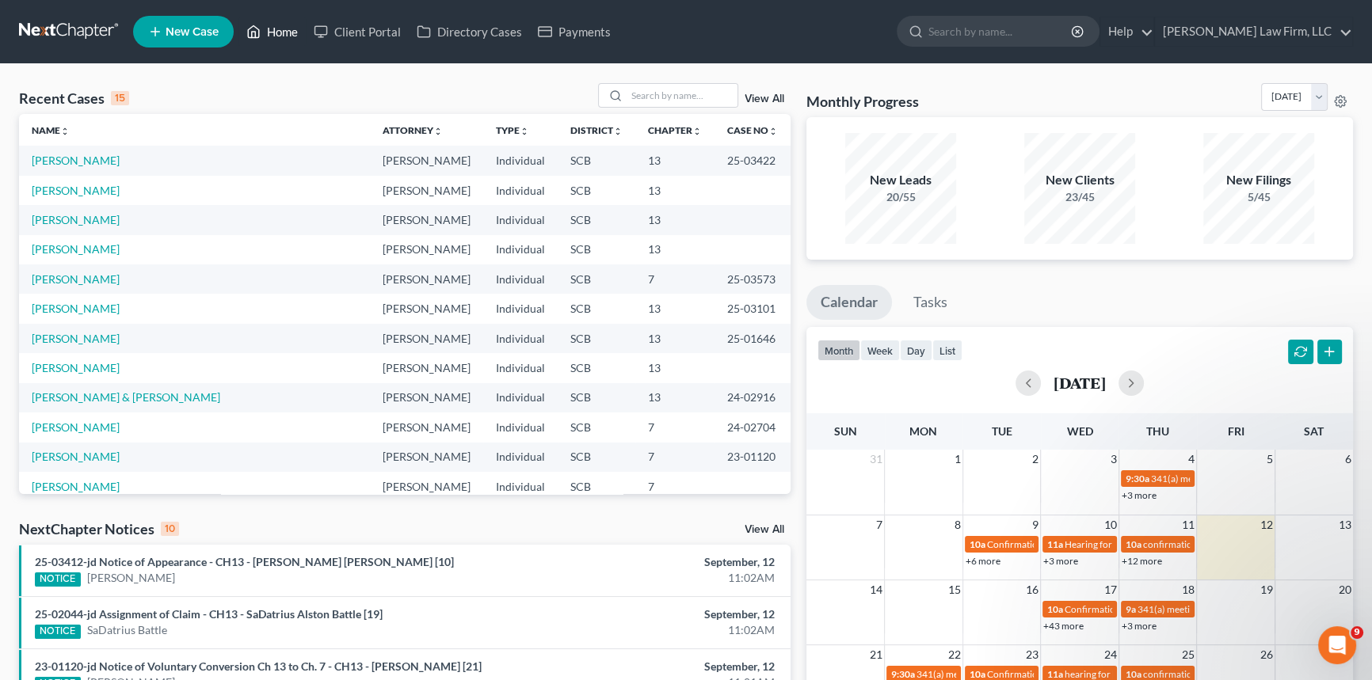
drag, startPoint x: 287, startPoint y: 29, endPoint x: 859, endPoint y: 72, distance: 573.5
click at [287, 29] on link "Home" at bounding box center [271, 31] width 67 height 29
drag, startPoint x: 663, startPoint y: 89, endPoint x: 650, endPoint y: 106, distance: 21.5
click at [685, 96] on input "search" at bounding box center [681, 95] width 111 height 23
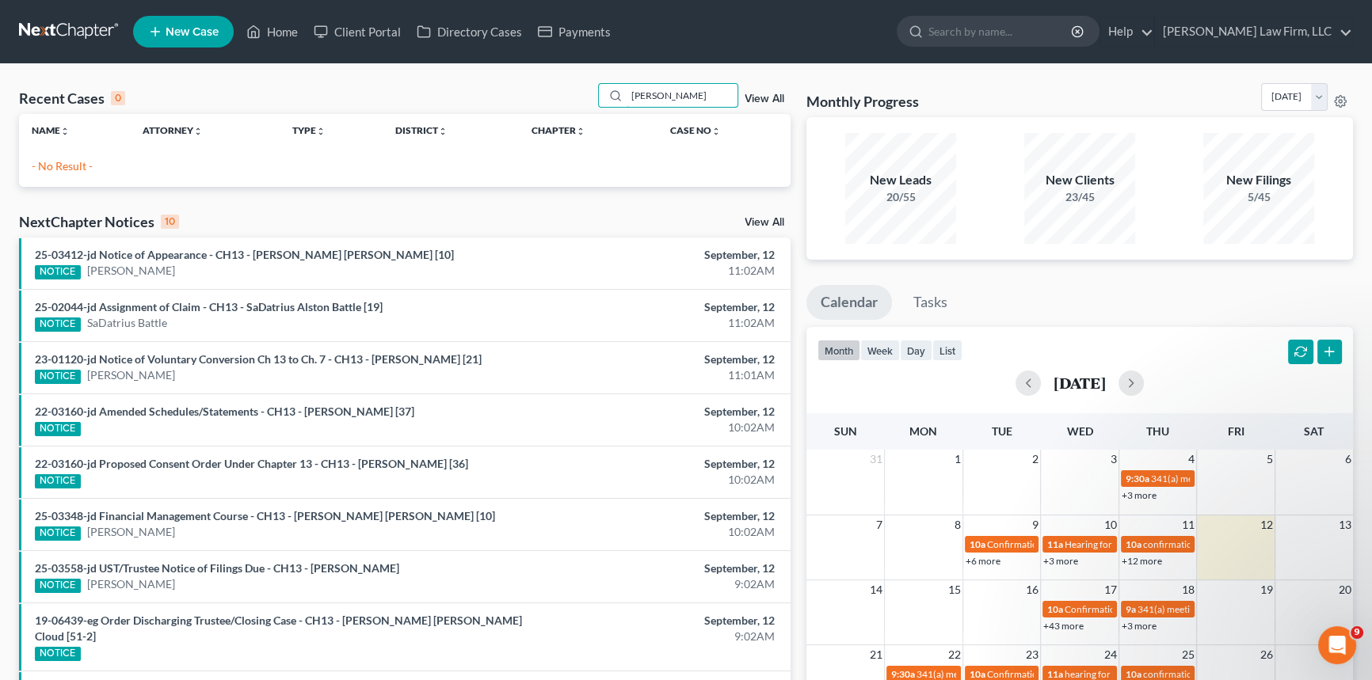
type input "[PERSON_NAME]"
click at [757, 94] on link "View All" at bounding box center [764, 98] width 40 height 11
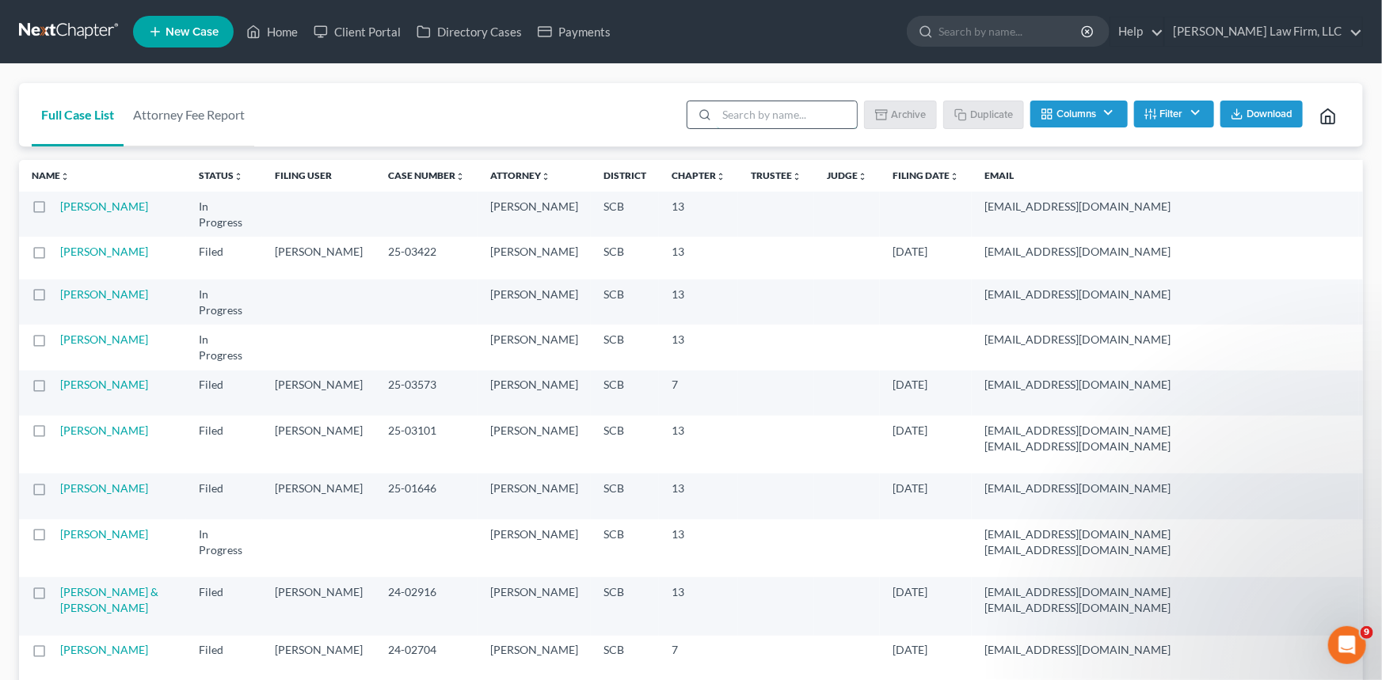
click at [756, 107] on input "search" at bounding box center [787, 114] width 140 height 27
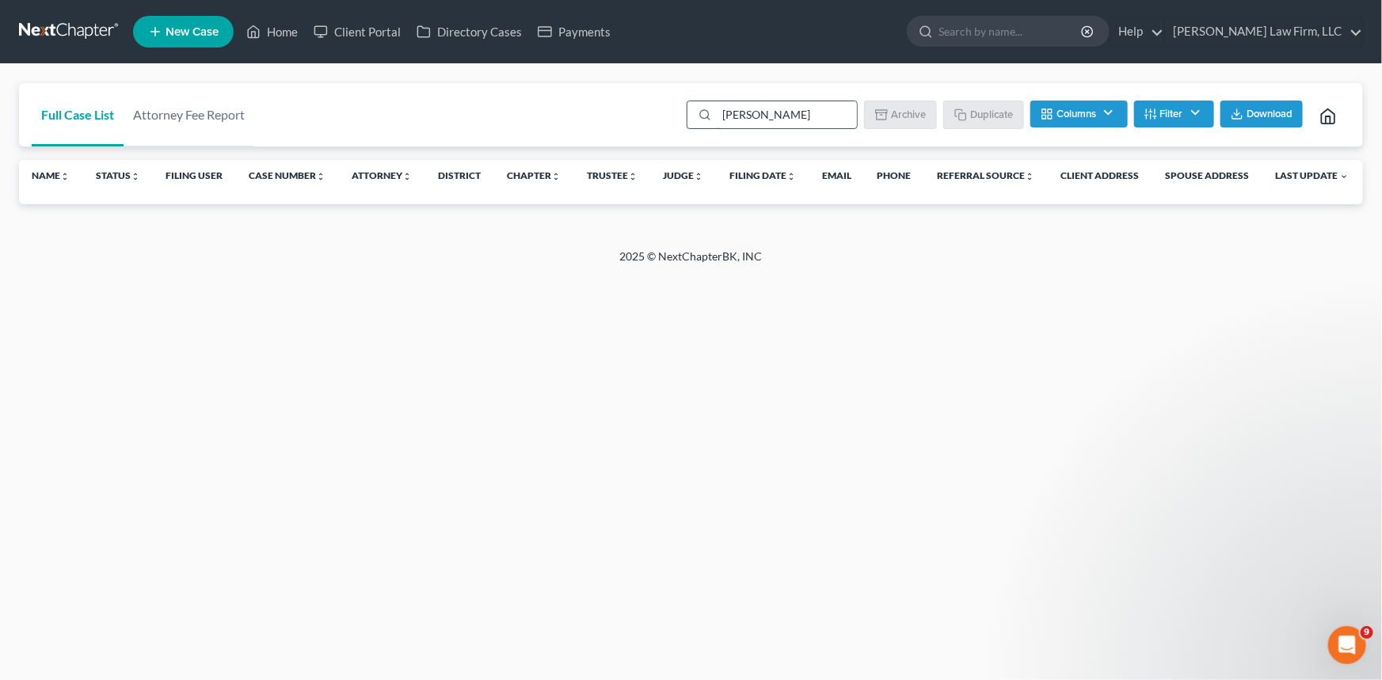
type input "[PERSON_NAME]"
drag, startPoint x: 776, startPoint y: 116, endPoint x: 622, endPoint y: 89, distance: 156.0
click at [668, 107] on div "Full Case List Attorney Fee Report [PERSON_NAME] Download Archive Un-archive Du…" at bounding box center [691, 115] width 1344 height 64
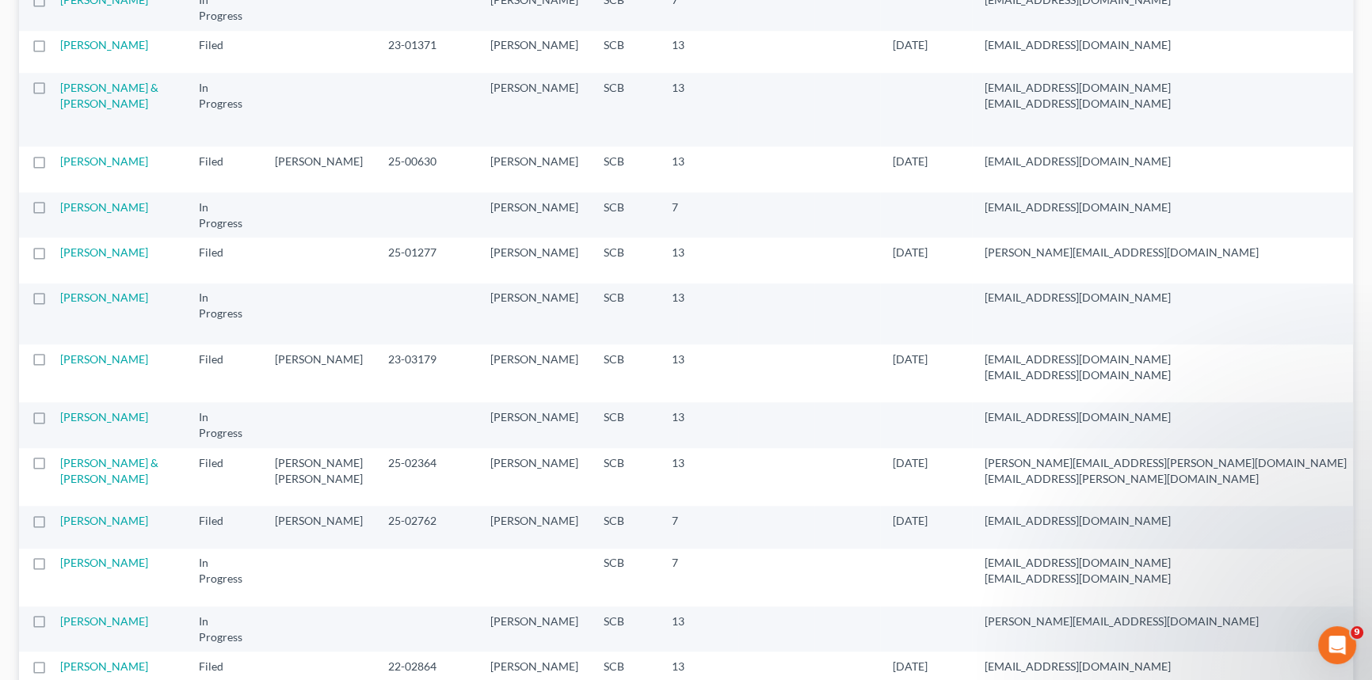
scroll to position [1513, 0]
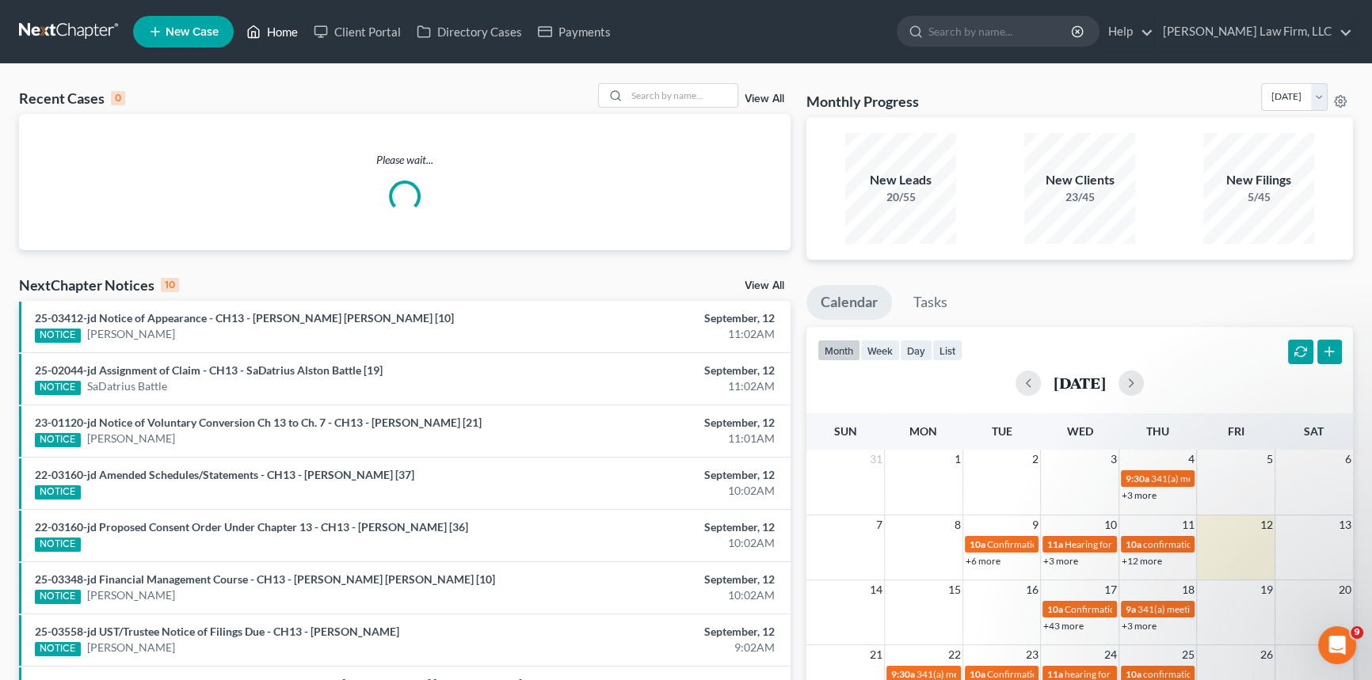
click at [281, 22] on link "Home" at bounding box center [271, 31] width 67 height 29
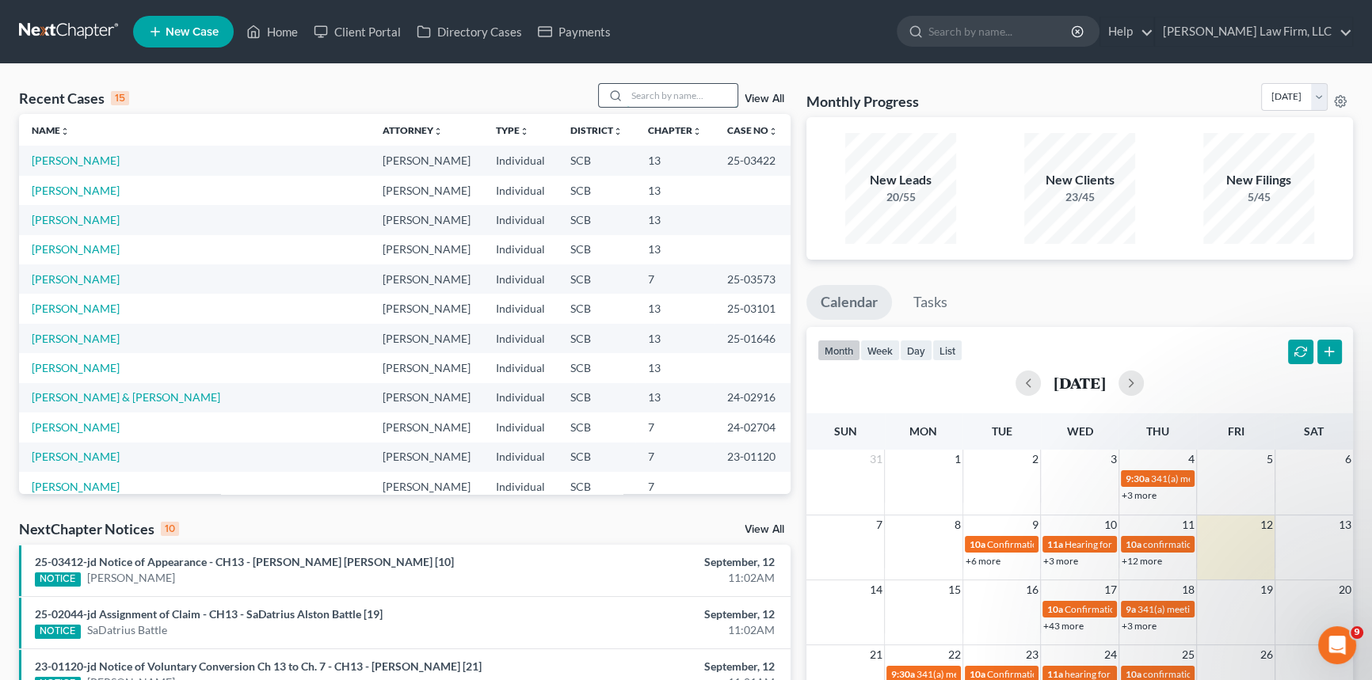
click at [632, 98] on input "search" at bounding box center [681, 95] width 111 height 23
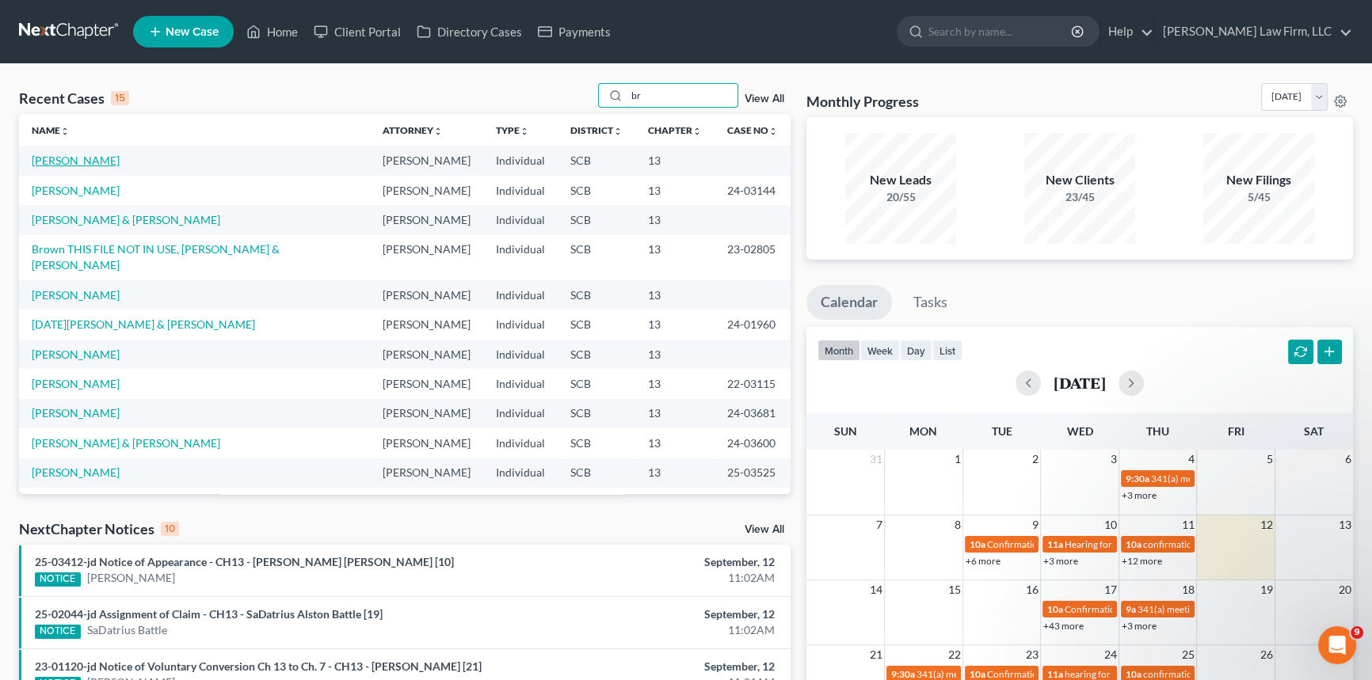
type input "br"
click at [79, 162] on link "[PERSON_NAME]" at bounding box center [76, 160] width 88 height 13
select select "0"
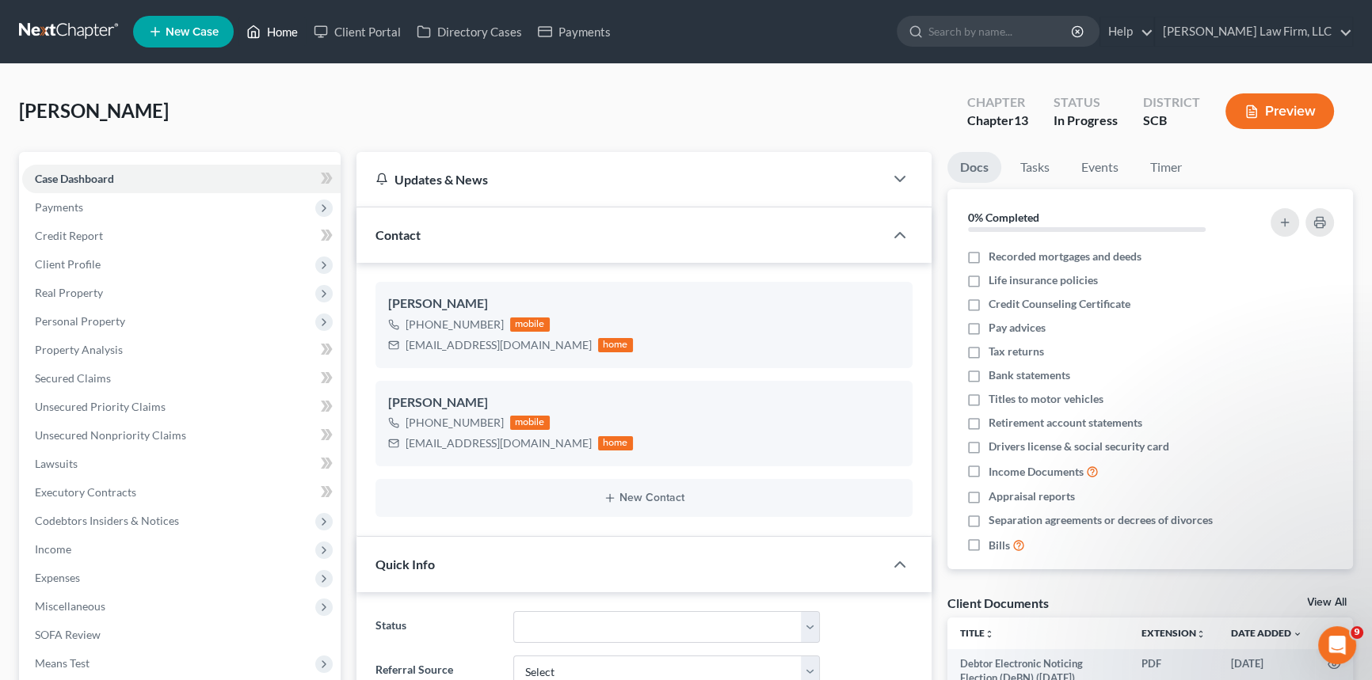
click at [279, 26] on link "Home" at bounding box center [271, 31] width 67 height 29
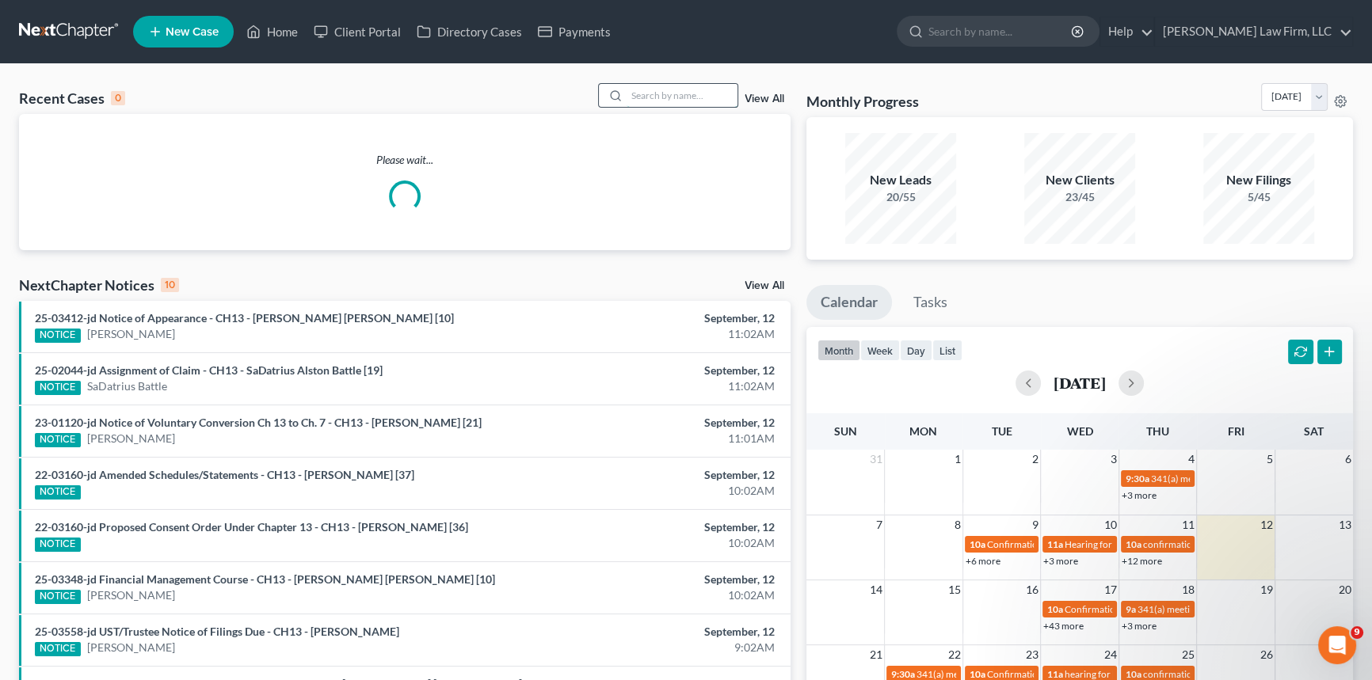
click at [654, 91] on input "search" at bounding box center [681, 95] width 111 height 23
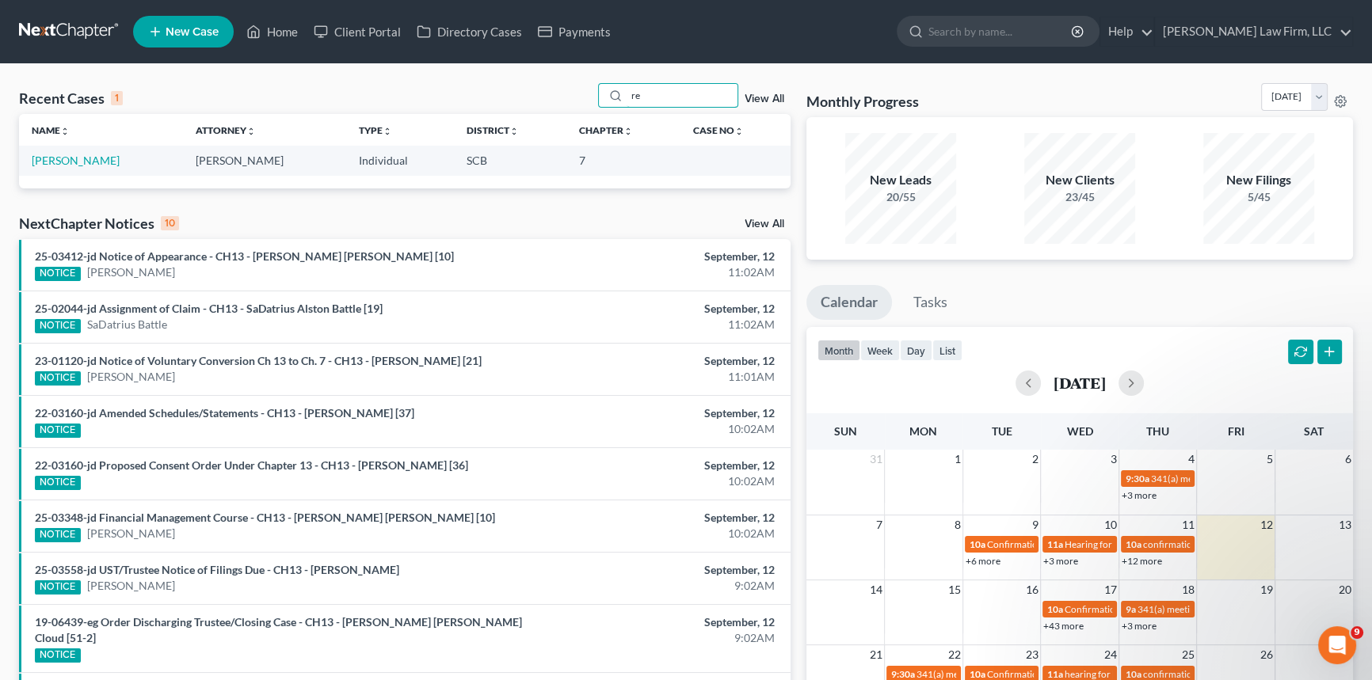
type input "r"
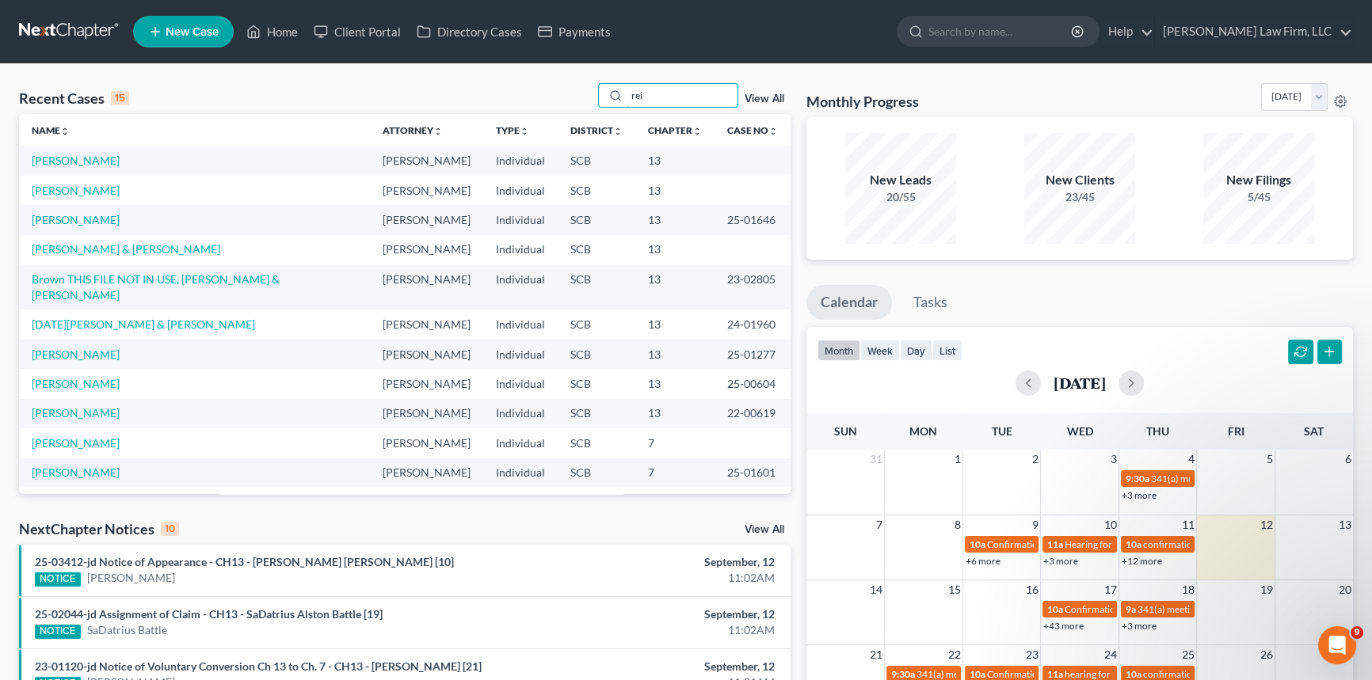
type input "[PERSON_NAME]"
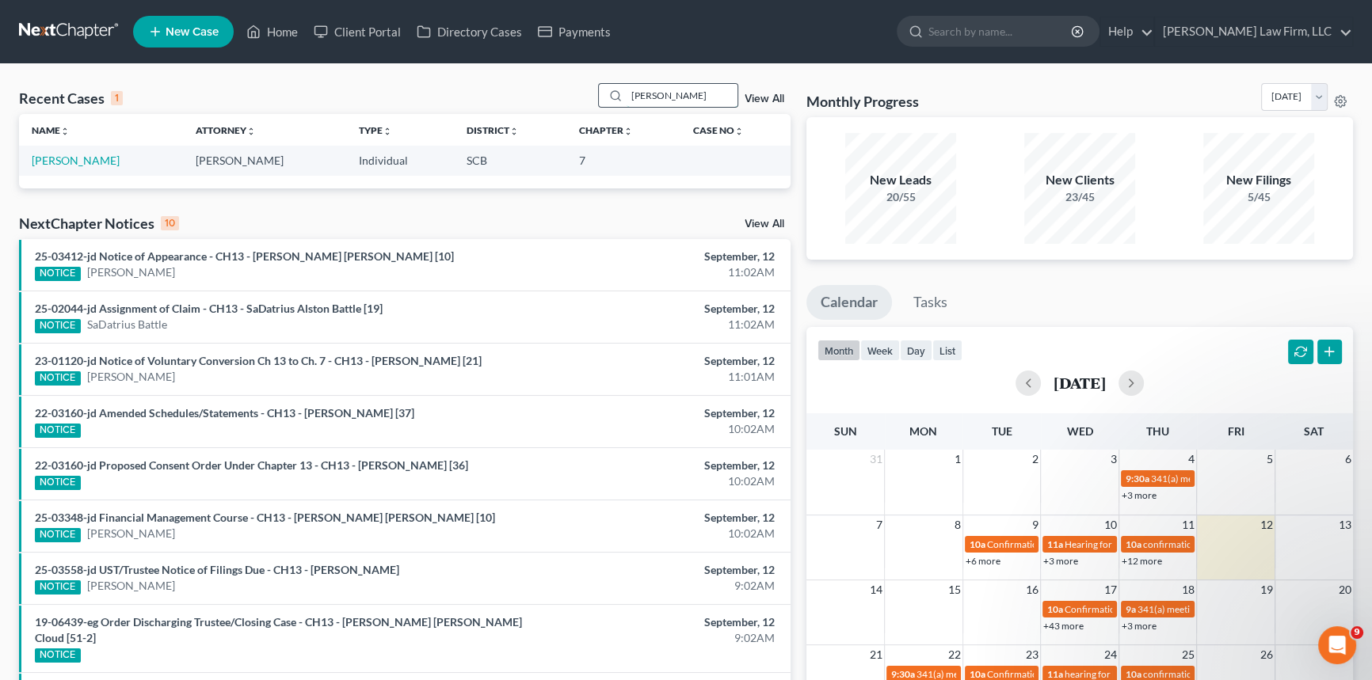
drag, startPoint x: 657, startPoint y: 95, endPoint x: 619, endPoint y: 101, distance: 38.5
click at [619, 101] on div "[PERSON_NAME]" at bounding box center [668, 95] width 141 height 25
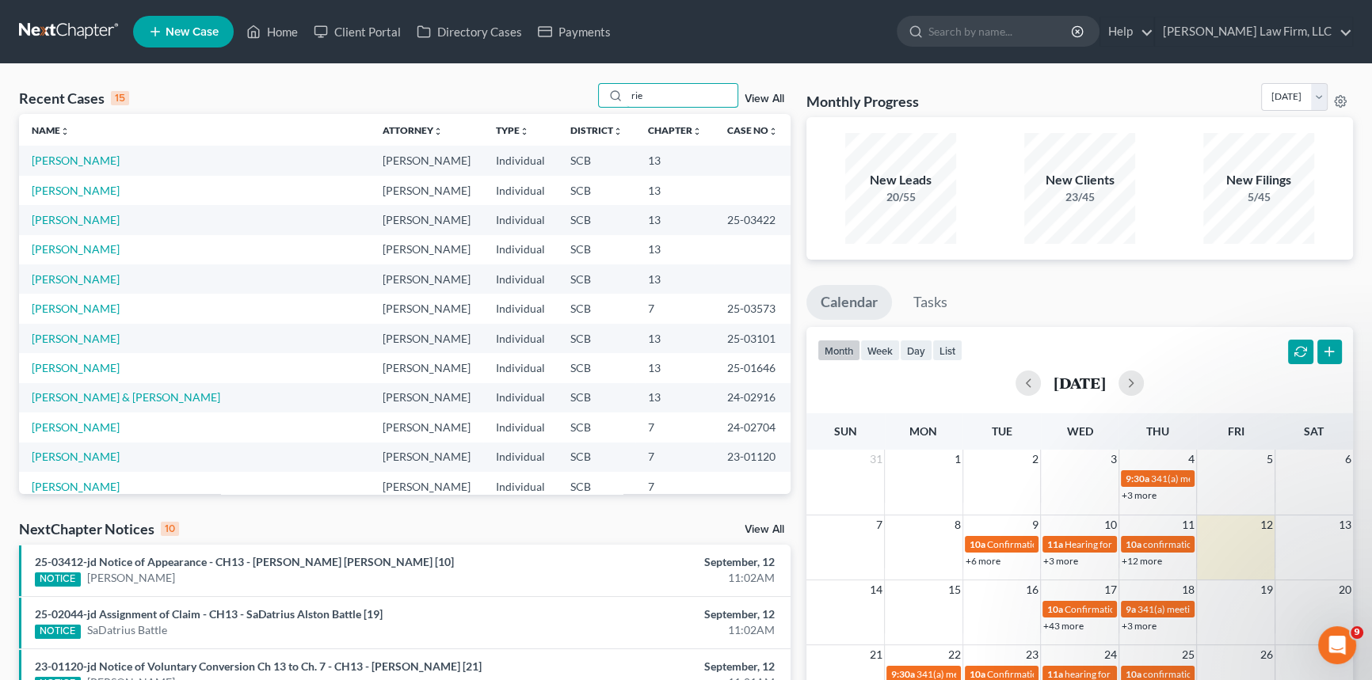
type input "ried"
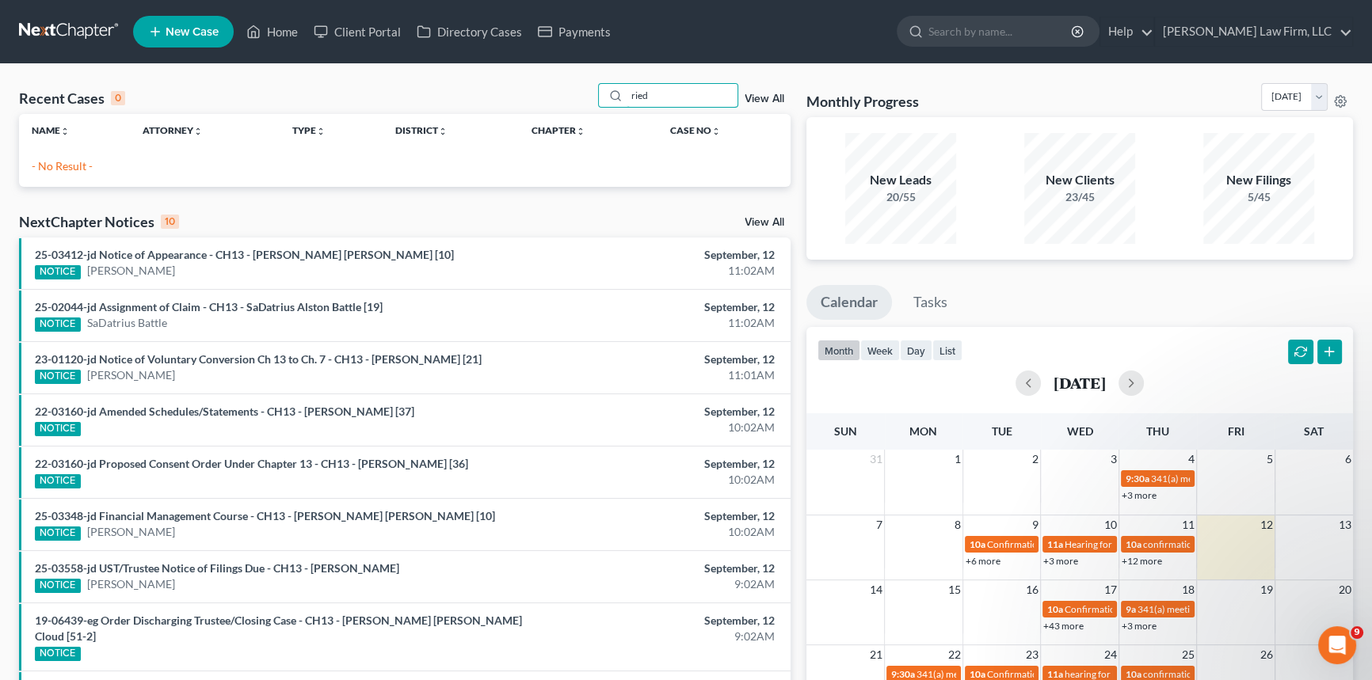
drag, startPoint x: 657, startPoint y: 87, endPoint x: 587, endPoint y: 109, distance: 73.1
click at [587, 103] on div "Recent Cases 0 ried View All" at bounding box center [404, 98] width 771 height 31
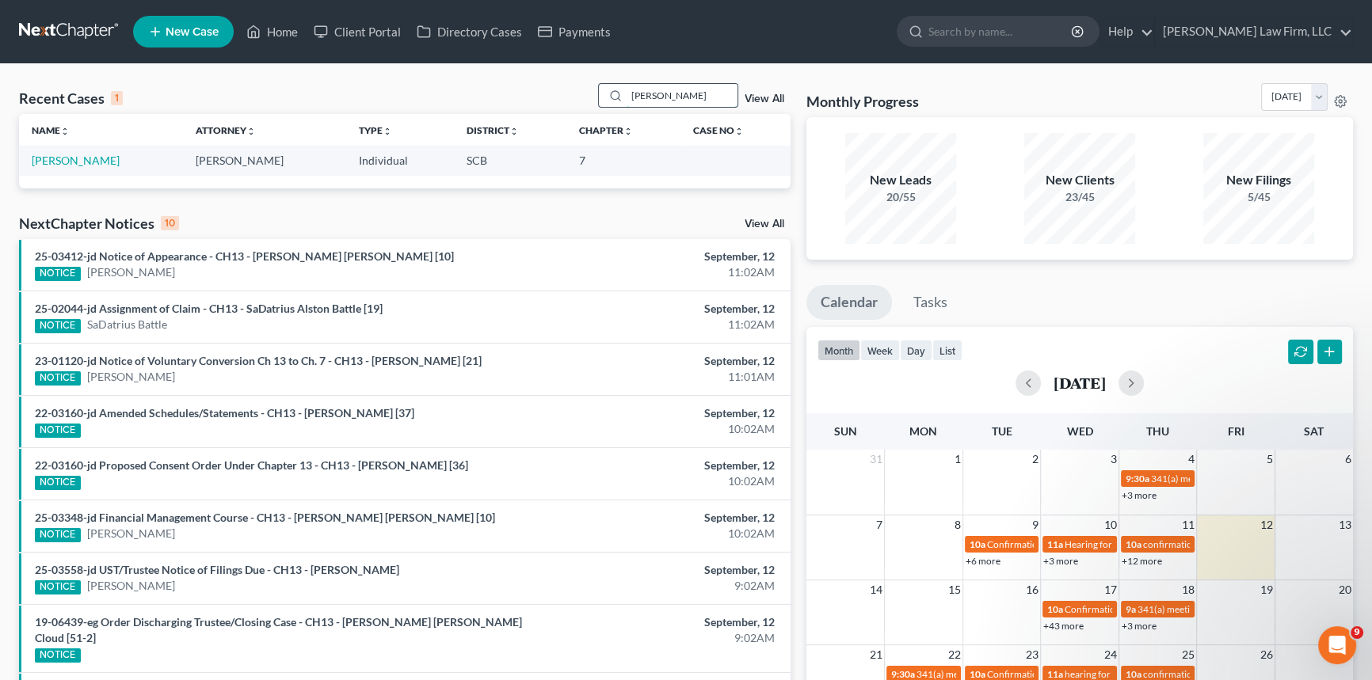
drag, startPoint x: 654, startPoint y: 94, endPoint x: 610, endPoint y: 90, distance: 44.5
click at [607, 94] on div "[PERSON_NAME]" at bounding box center [668, 95] width 141 height 25
type input "[PERSON_NAME]"
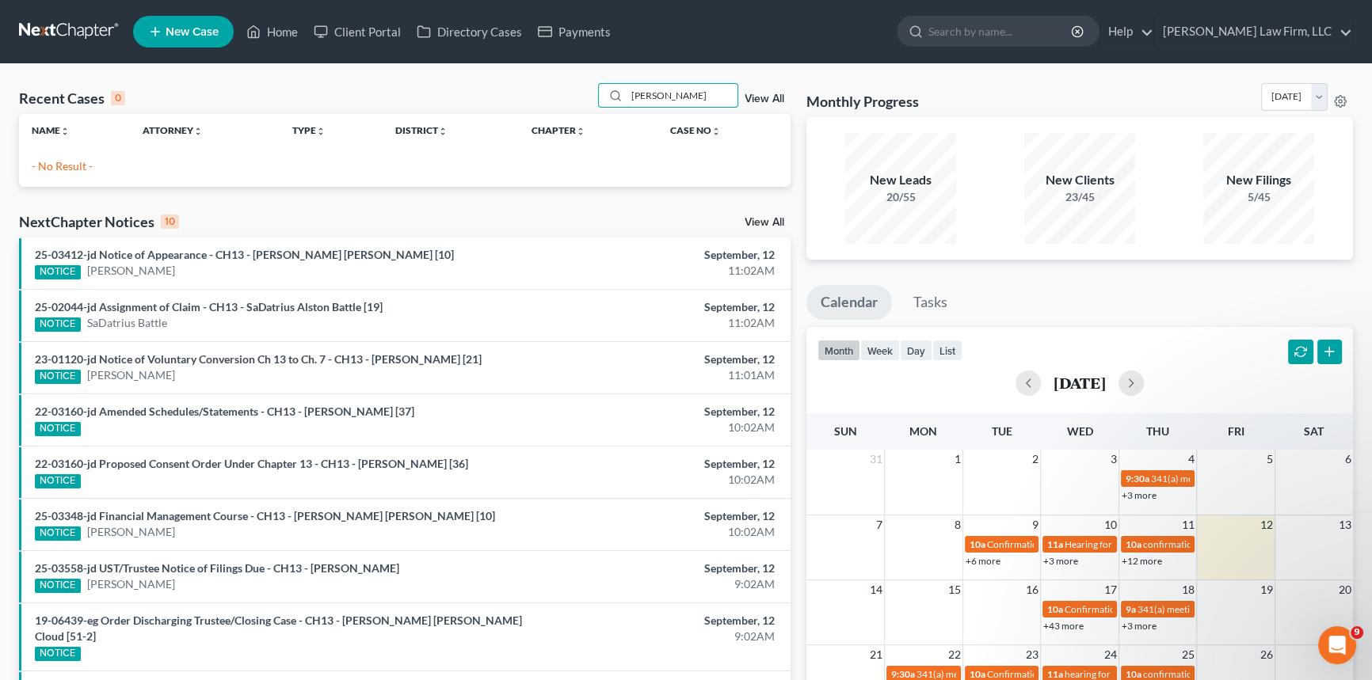
drag, startPoint x: 682, startPoint y: 97, endPoint x: 590, endPoint y: 103, distance: 92.0
click at [590, 103] on div "Recent Cases 0 [PERSON_NAME] View All" at bounding box center [404, 98] width 771 height 31
type input "[PERSON_NAME]"
click at [769, 96] on link "View All" at bounding box center [764, 98] width 40 height 11
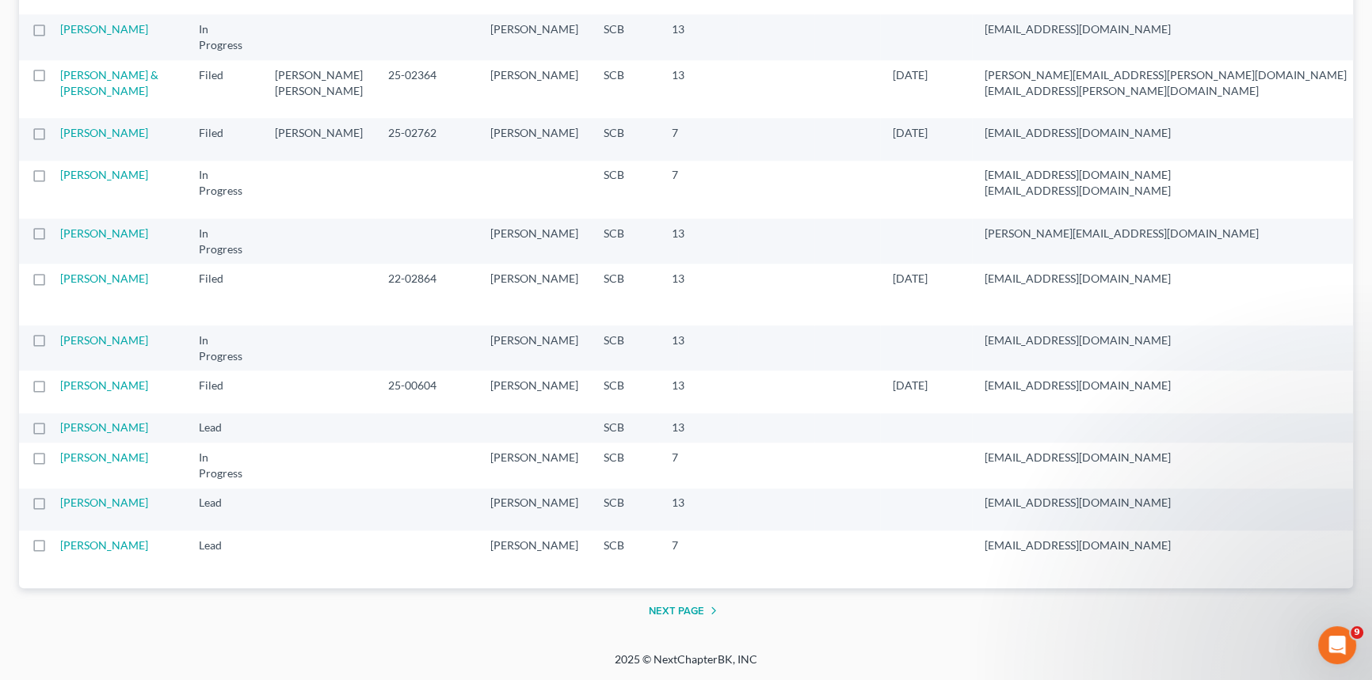
scroll to position [3457, 0]
